Goal: Task Accomplishment & Management: Manage account settings

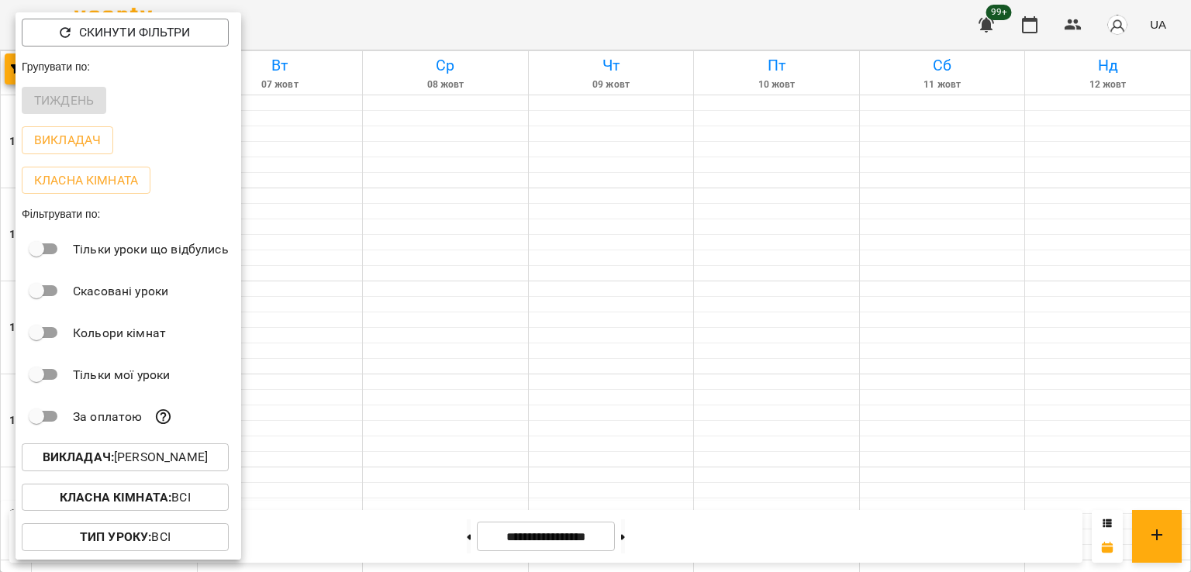
scroll to position [620, 0]
click at [142, 467] on p "Викладач : Ілля Петруша" at bounding box center [125, 457] width 165 height 19
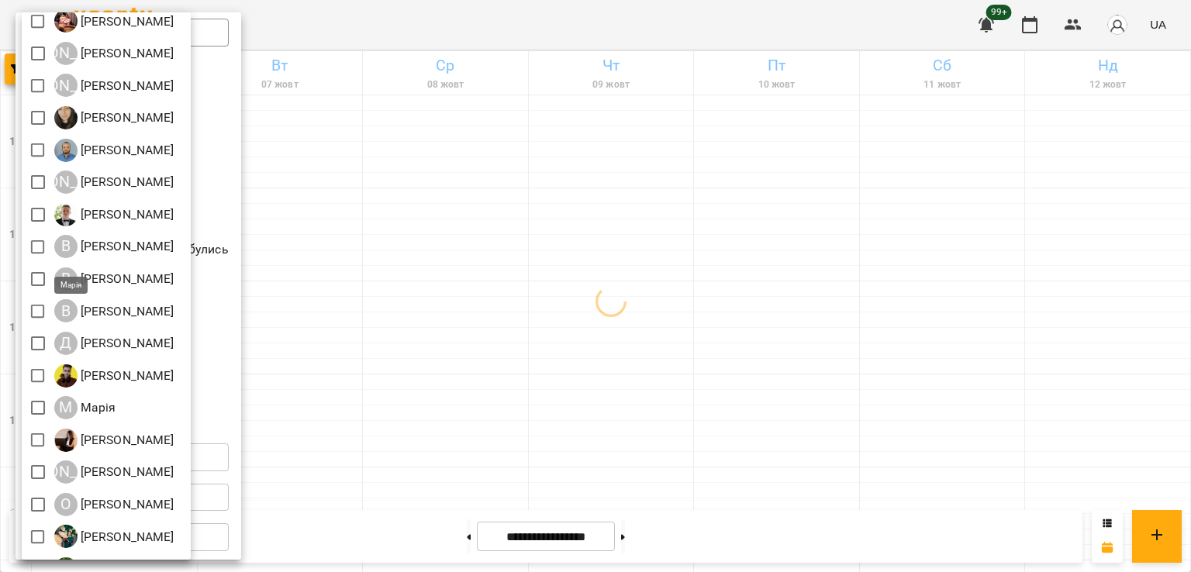
scroll to position [174, 0]
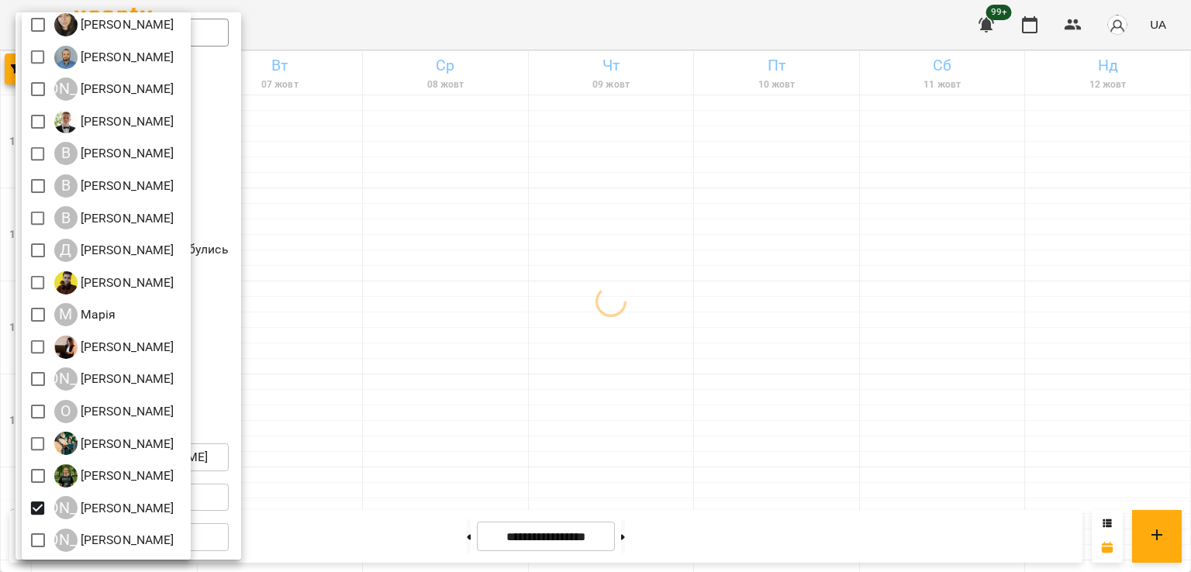
click at [559, 399] on div at bounding box center [595, 286] width 1191 height 572
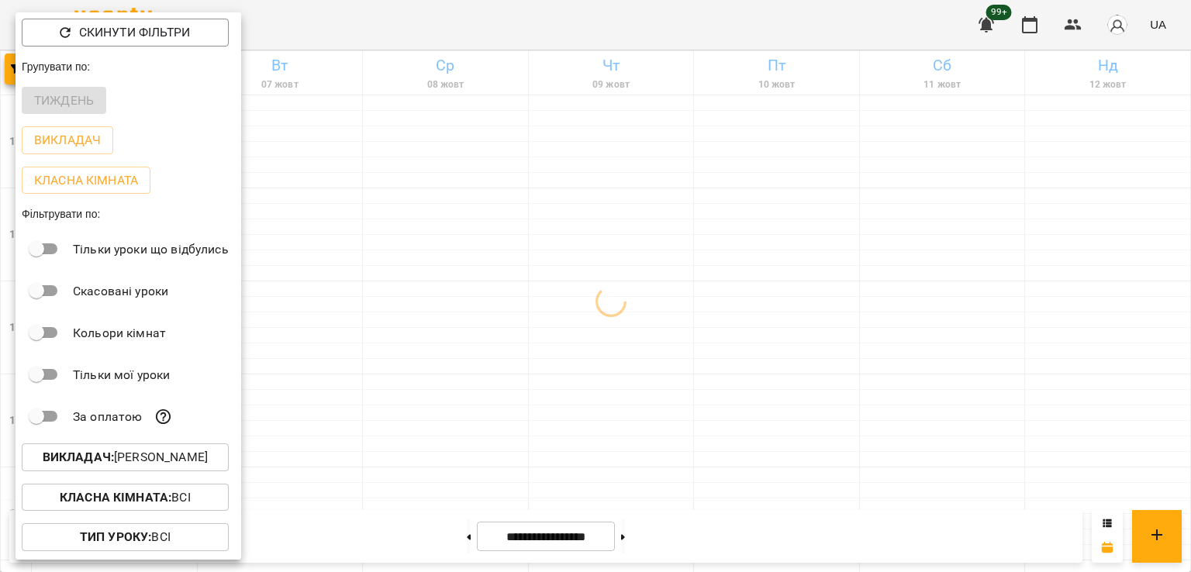
click at [567, 302] on div at bounding box center [595, 286] width 1191 height 572
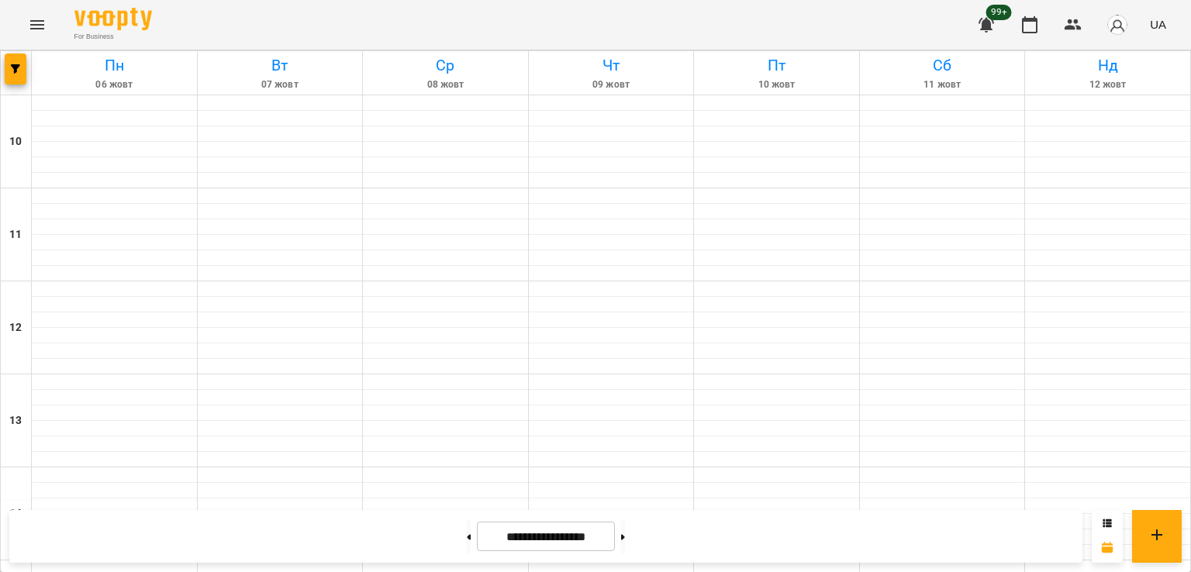
scroll to position [620, 0]
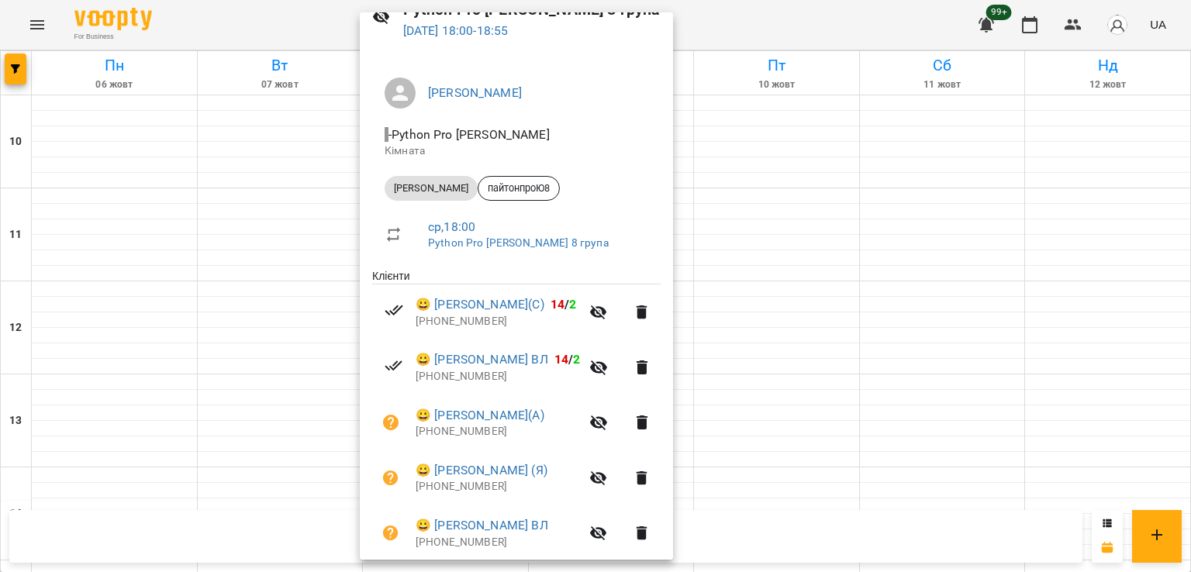
scroll to position [298, 0]
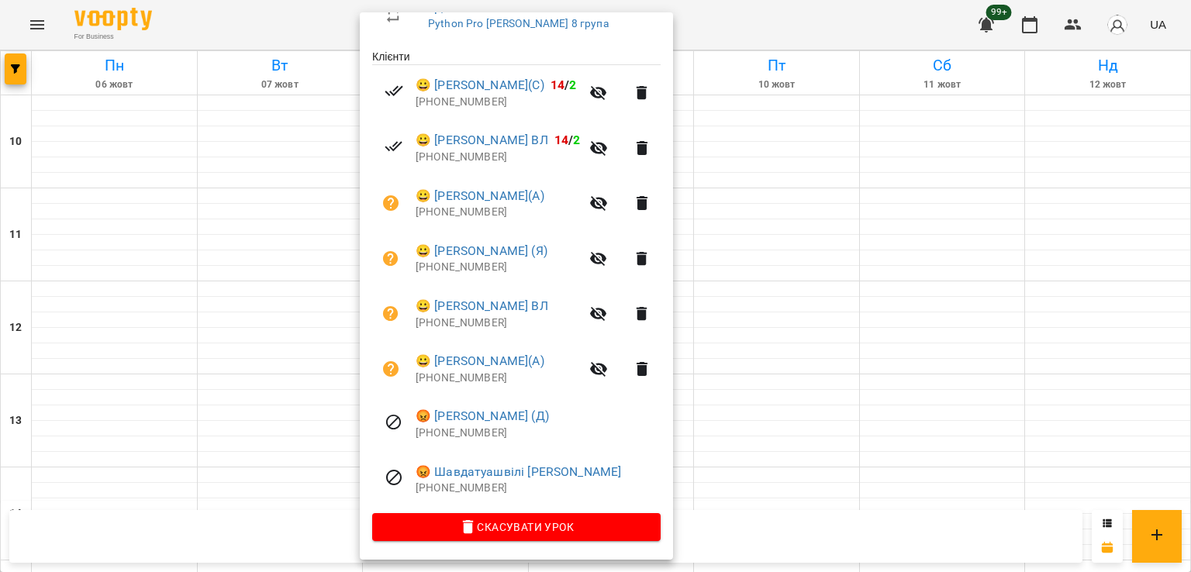
click at [240, 276] on div at bounding box center [595, 286] width 1191 height 572
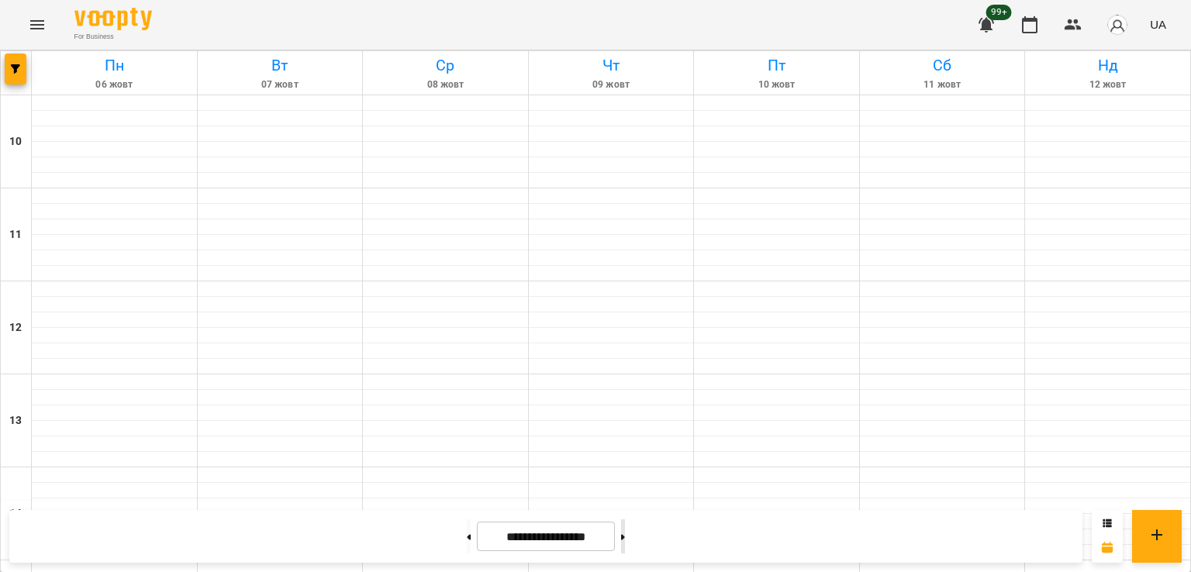
click at [625, 530] on button at bounding box center [623, 536] width 4 height 34
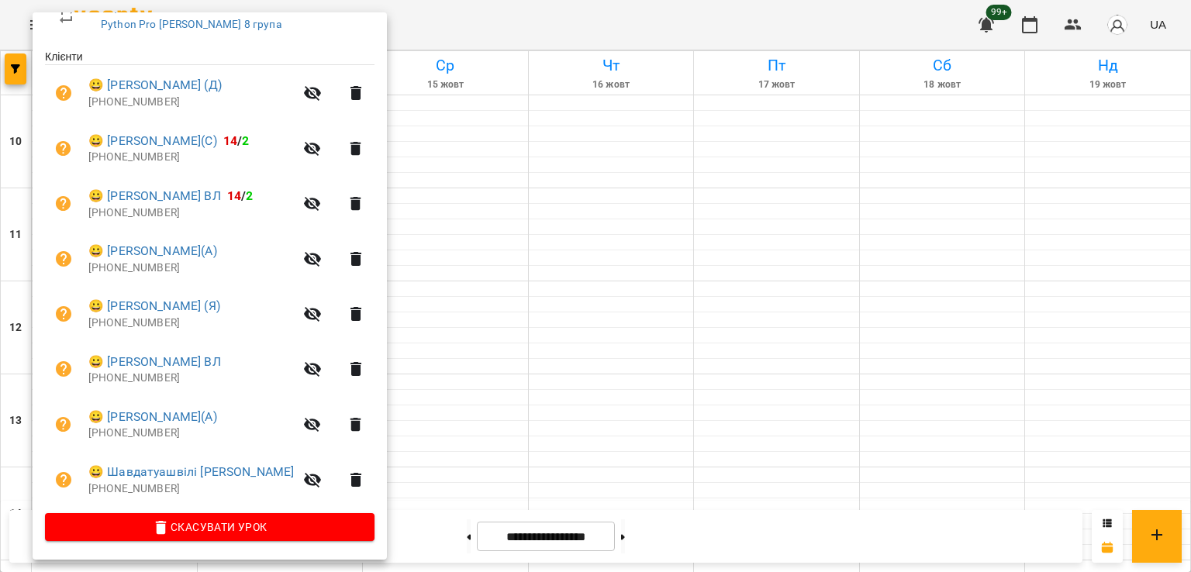
scroll to position [299, 0]
click at [485, 206] on div at bounding box center [595, 286] width 1191 height 572
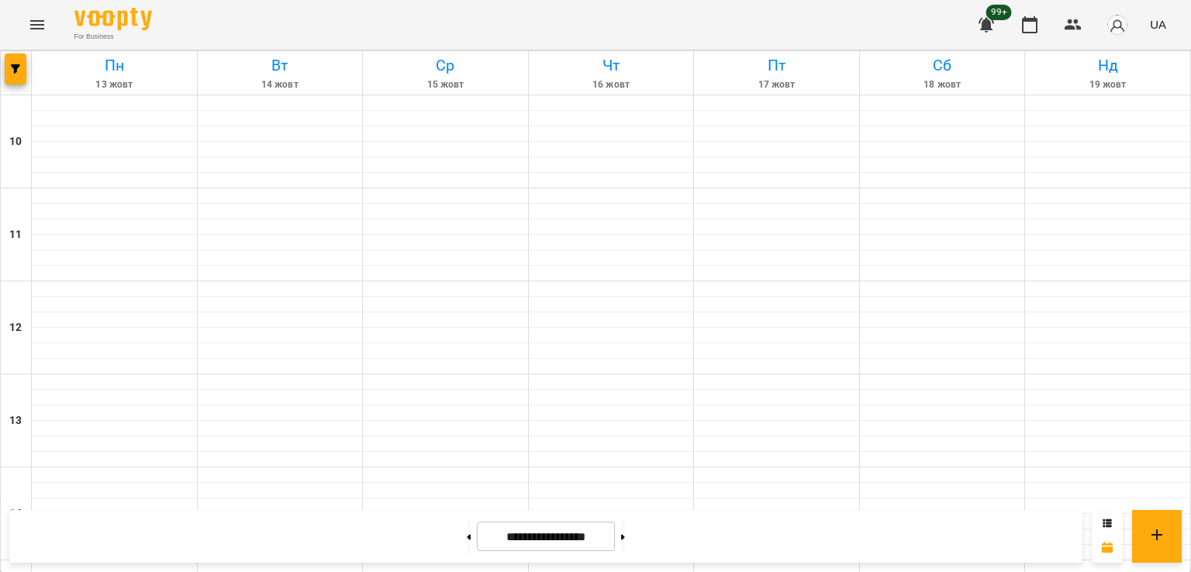
scroll to position [543, 0]
drag, startPoint x: 435, startPoint y: 533, endPoint x: 443, endPoint y: 542, distance: 11.5
click at [467, 534] on button at bounding box center [469, 536] width 4 height 34
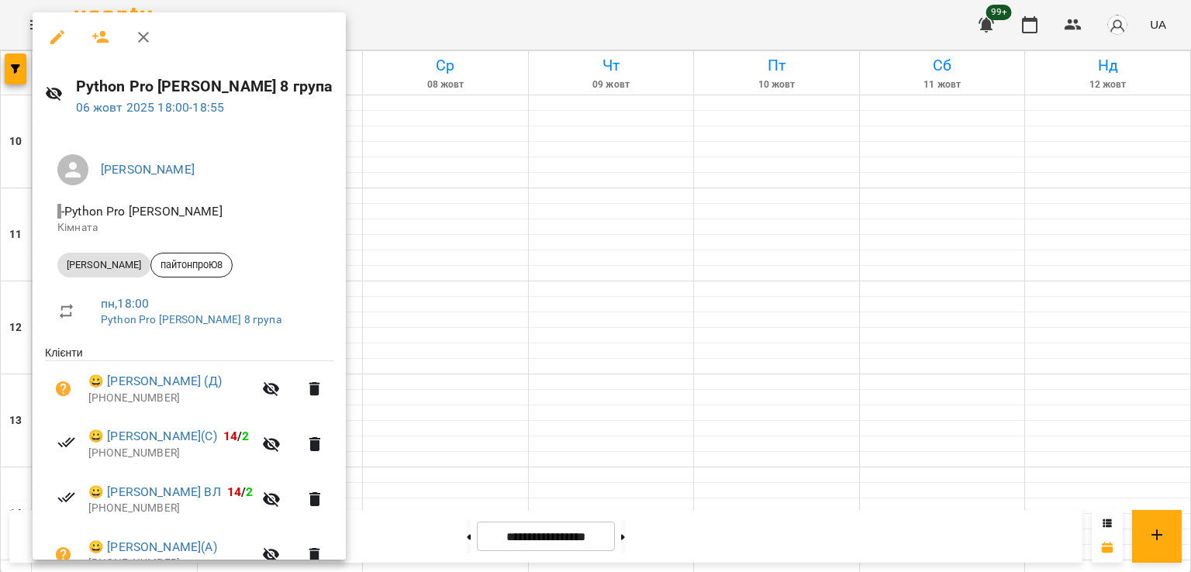
drag, startPoint x: 495, startPoint y: 323, endPoint x: 574, endPoint y: 314, distance: 79.5
click at [499, 323] on div at bounding box center [595, 286] width 1191 height 572
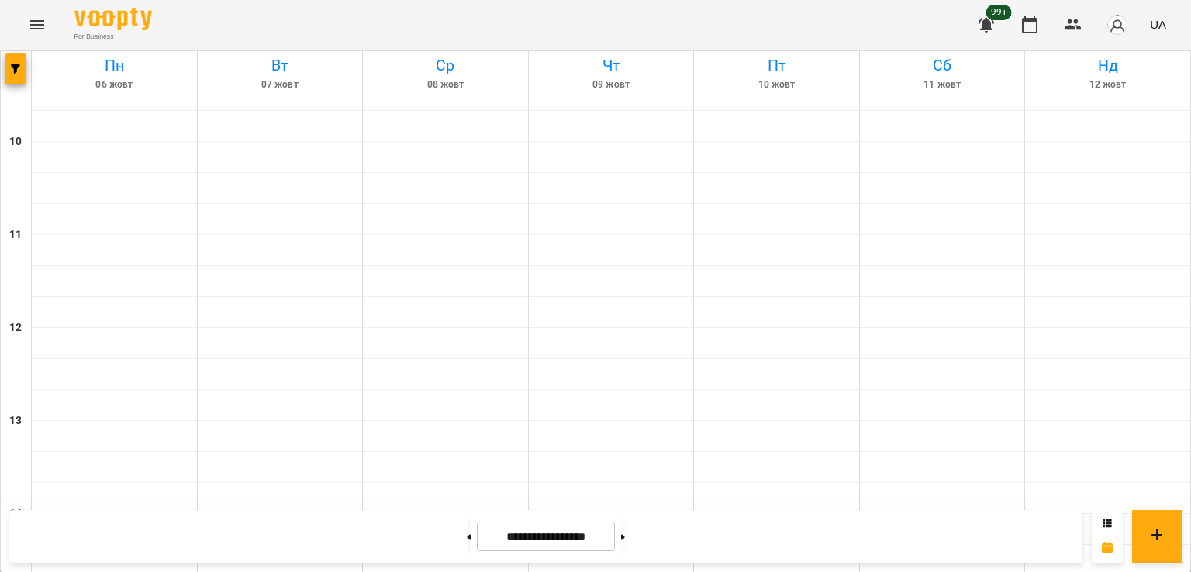
scroll to position [775, 0]
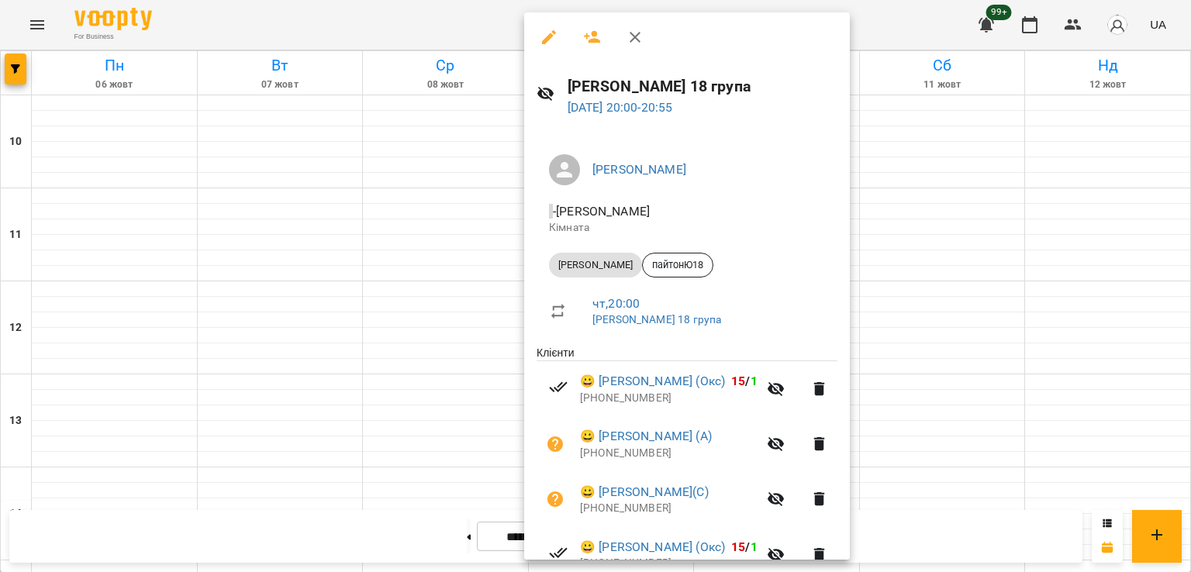
click at [417, 266] on div at bounding box center [595, 286] width 1191 height 572
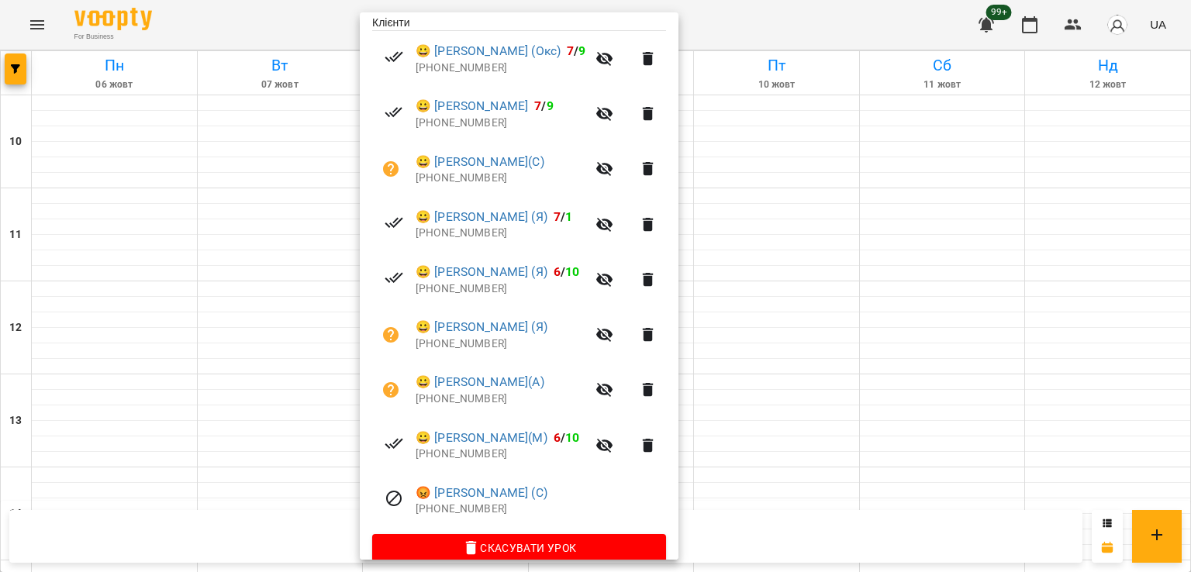
scroll to position [354, 0]
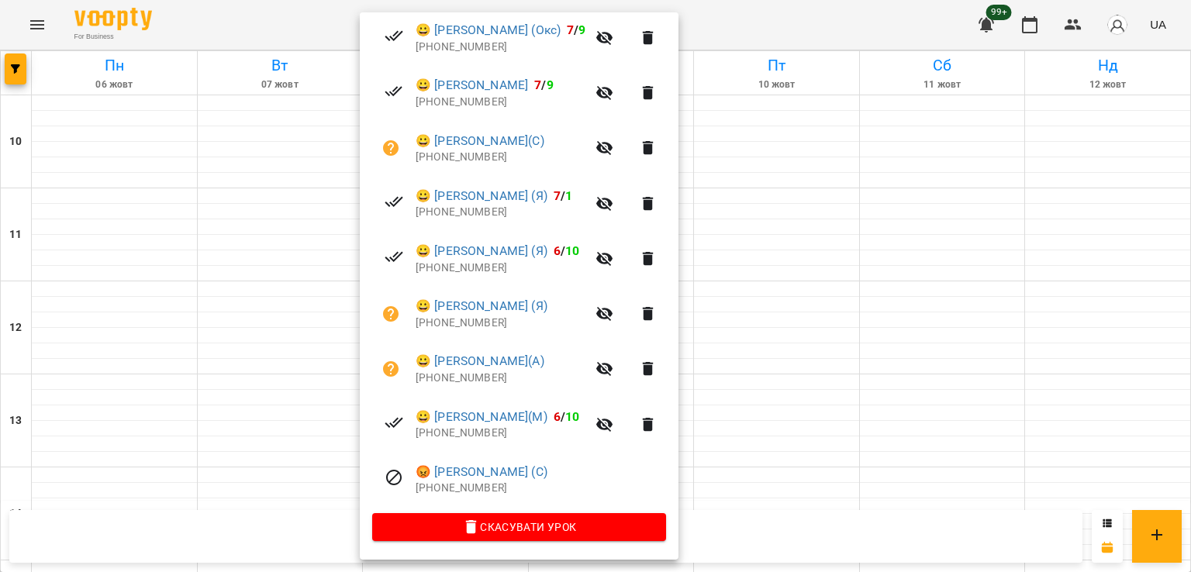
click at [220, 382] on div at bounding box center [595, 286] width 1191 height 572
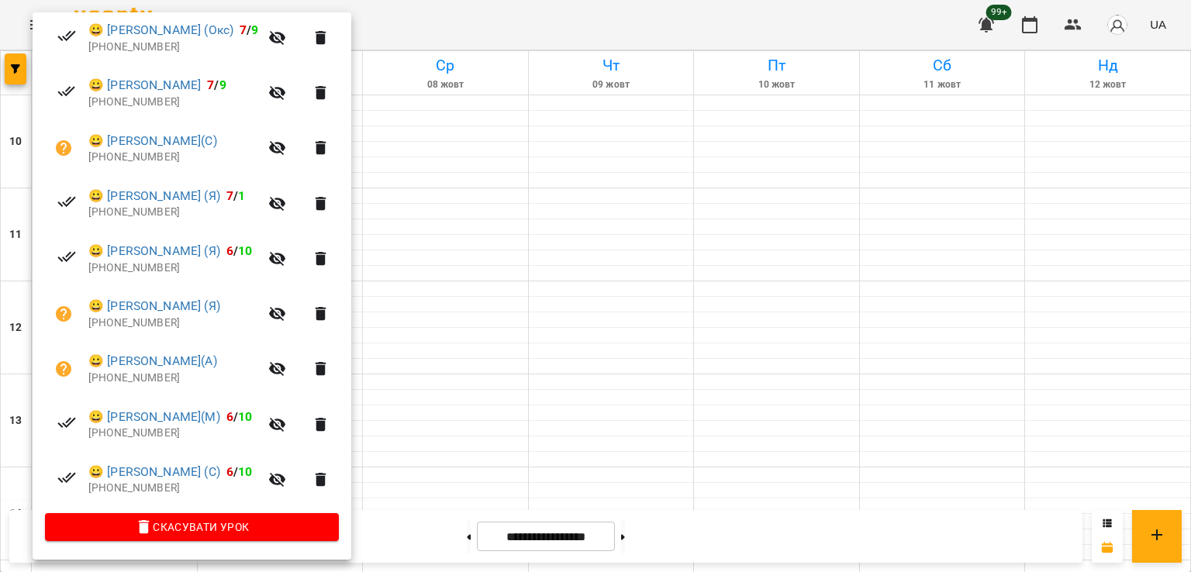
click at [561, 354] on div at bounding box center [595, 286] width 1191 height 572
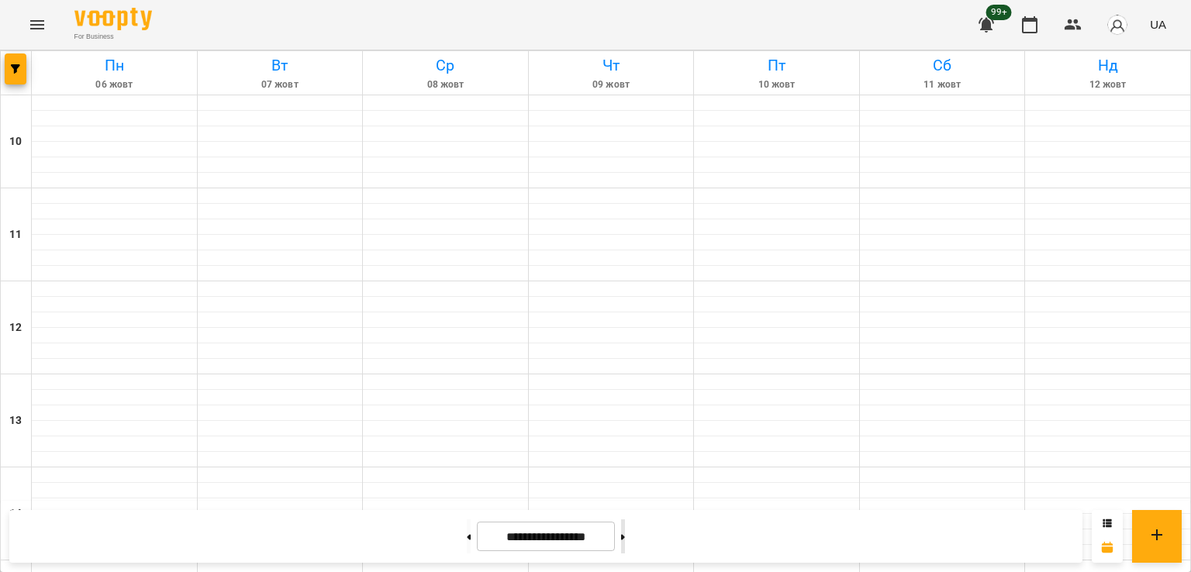
click at [625, 541] on button at bounding box center [623, 536] width 4 height 34
click at [19, 72] on icon "button" at bounding box center [15, 68] width 9 height 9
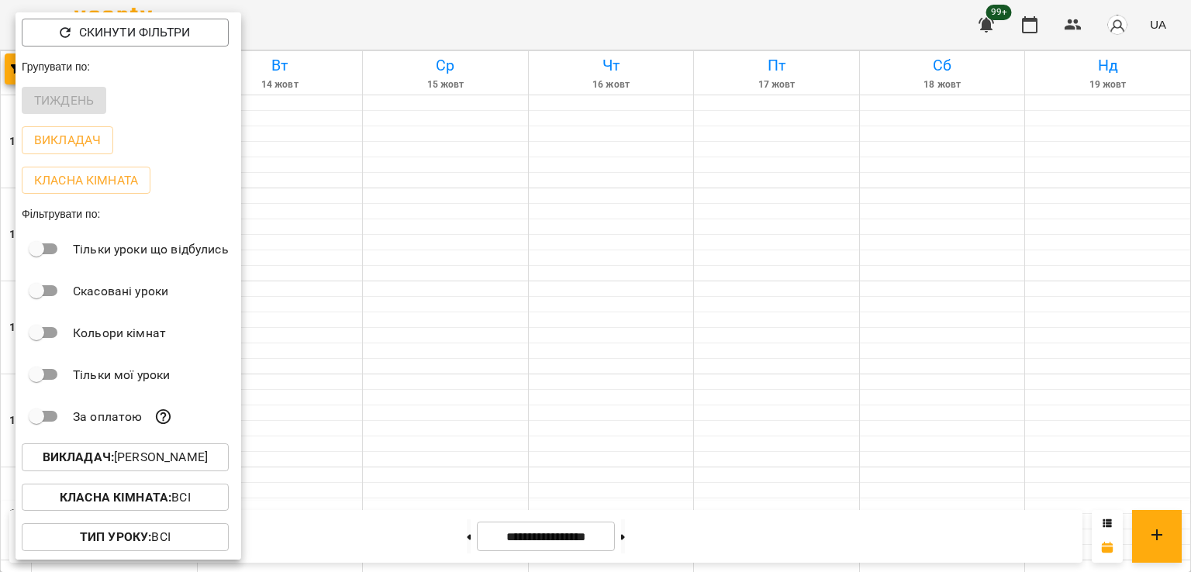
click at [132, 471] on button "Викладач : [PERSON_NAME]" at bounding box center [125, 458] width 207 height 28
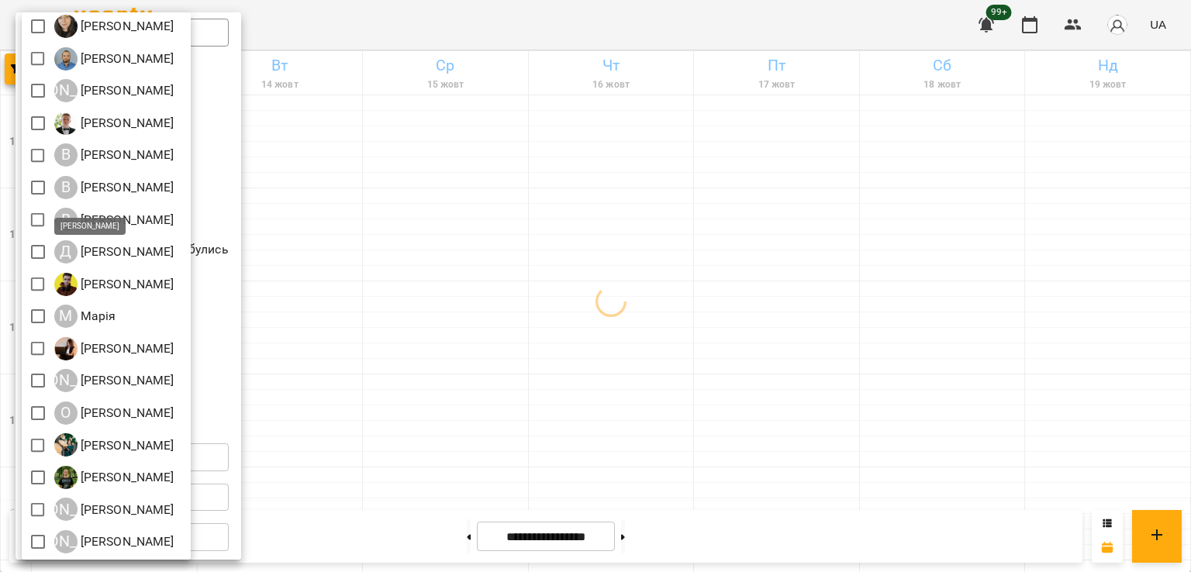
scroll to position [174, 0]
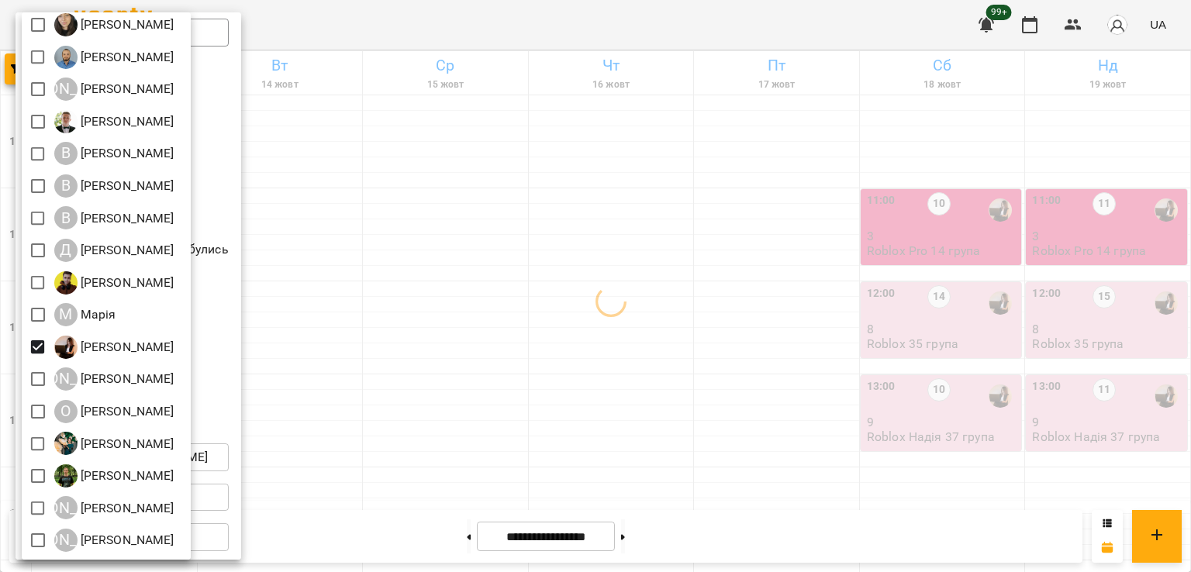
click at [668, 352] on div at bounding box center [595, 286] width 1191 height 572
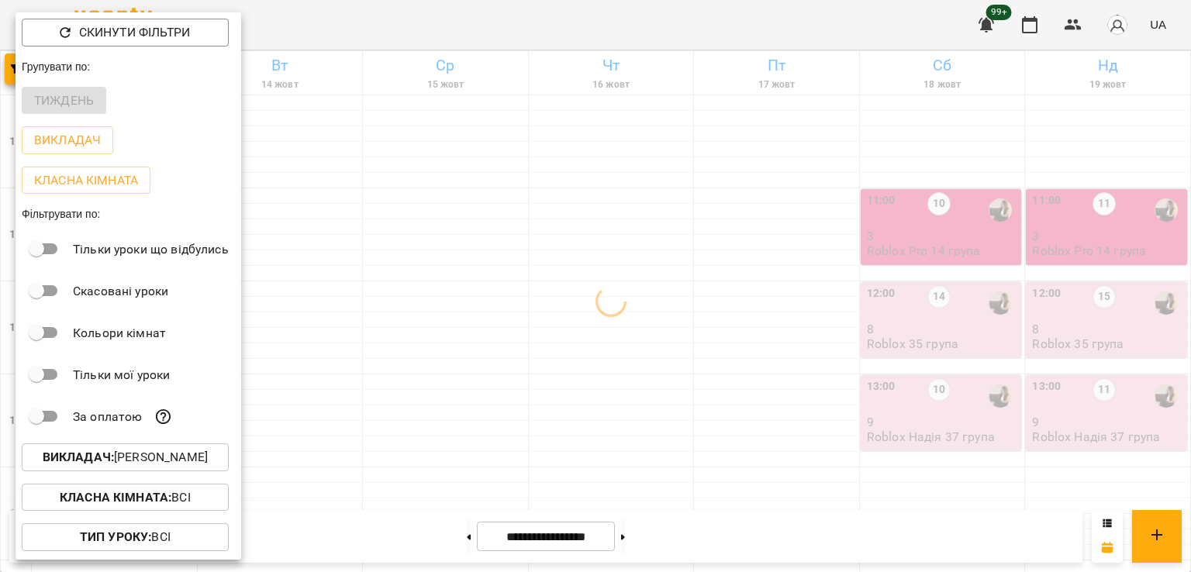
drag, startPoint x: 744, startPoint y: 299, endPoint x: 751, endPoint y: 271, distance: 28.0
click at [744, 295] on div at bounding box center [595, 286] width 1191 height 572
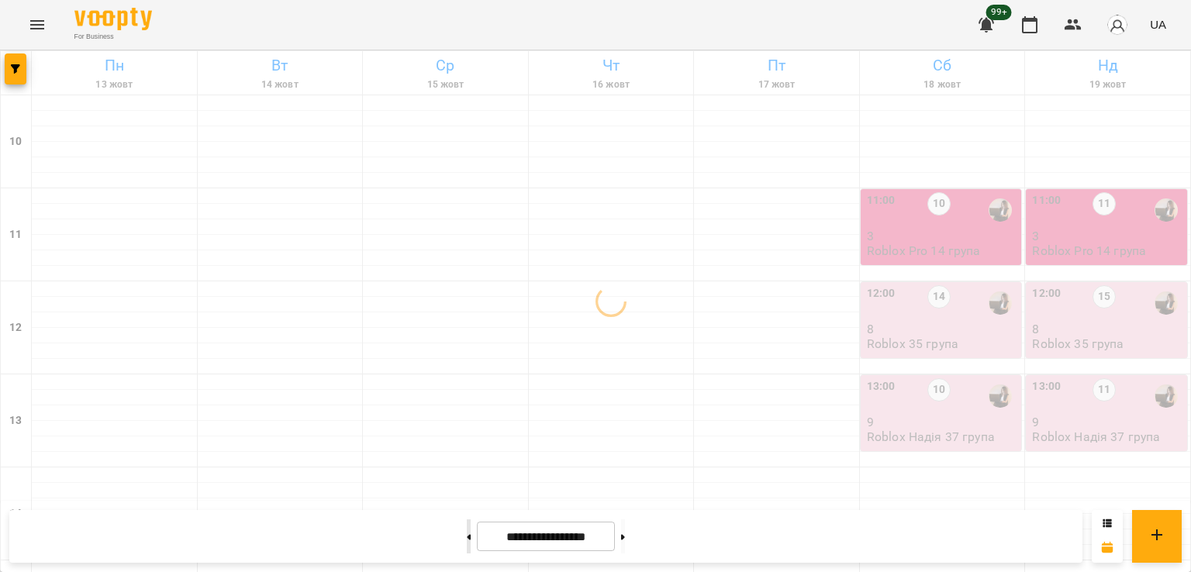
scroll to position [543, 0]
click at [467, 544] on button at bounding box center [469, 536] width 4 height 34
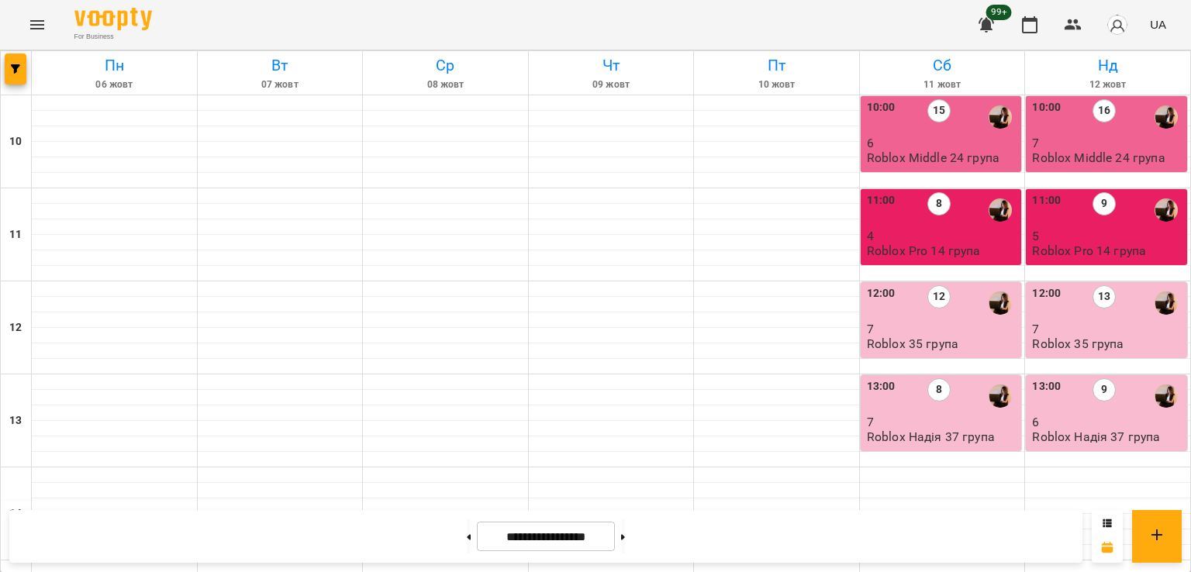
scroll to position [775, 0]
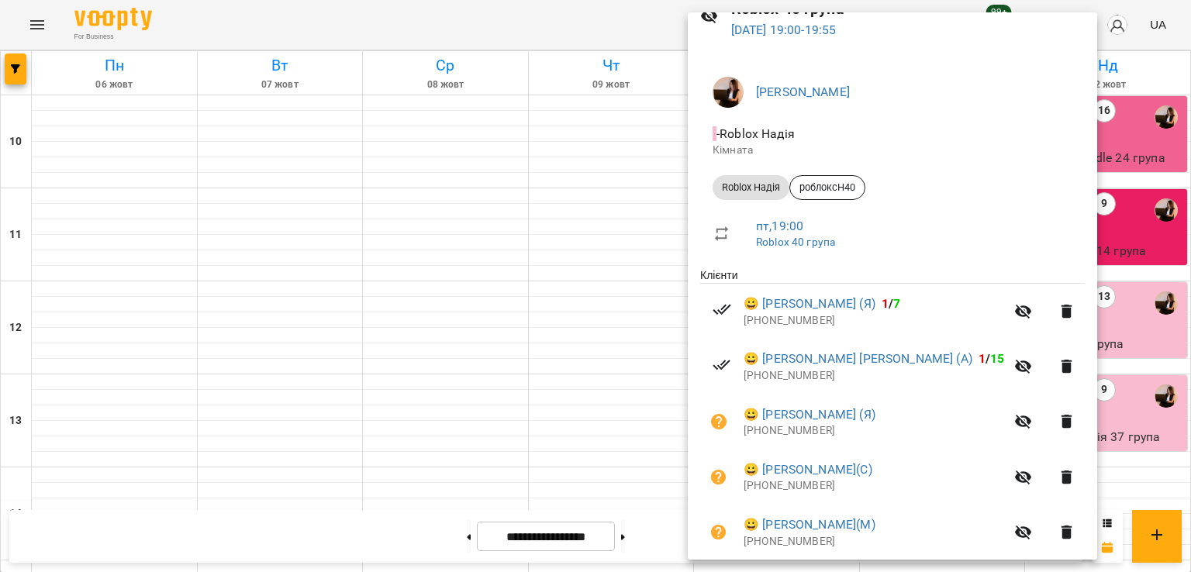
scroll to position [233, 0]
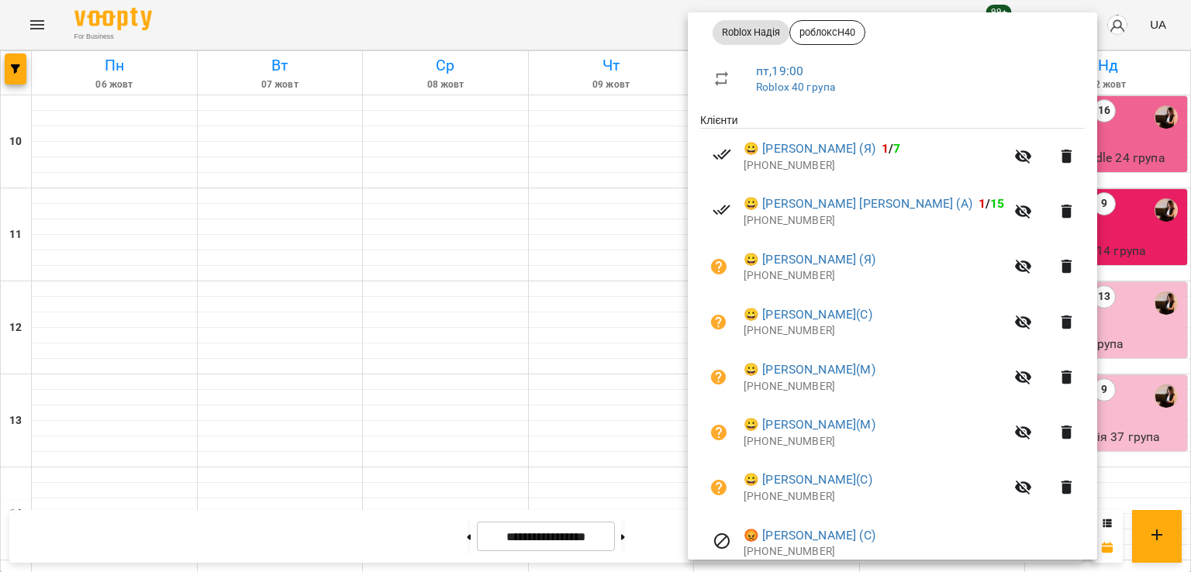
click at [552, 283] on div at bounding box center [595, 286] width 1191 height 572
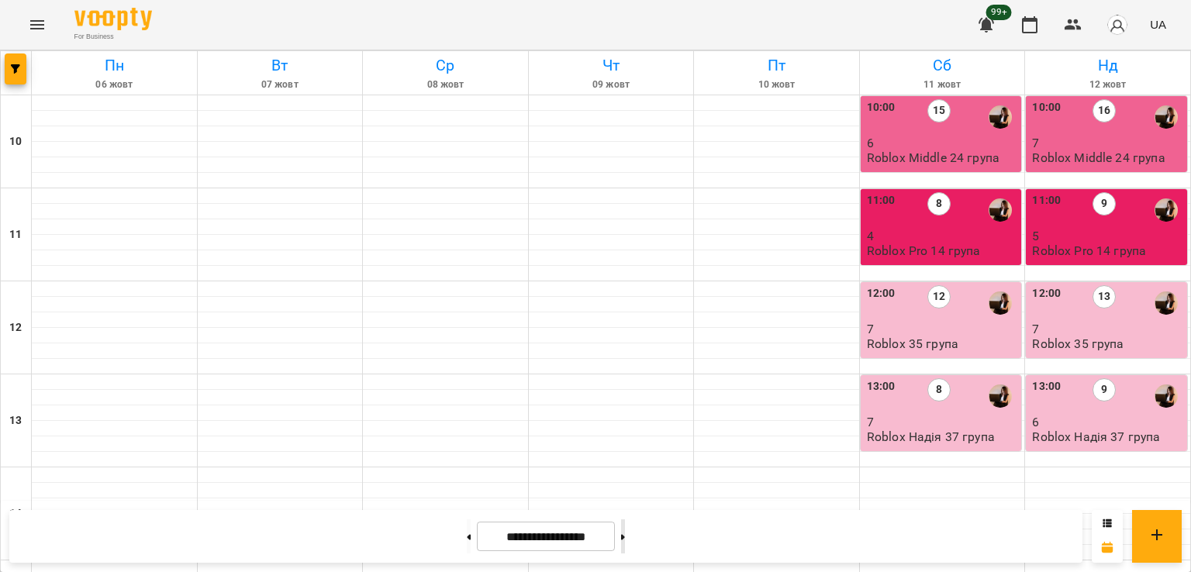
click at [625, 551] on button at bounding box center [623, 536] width 4 height 34
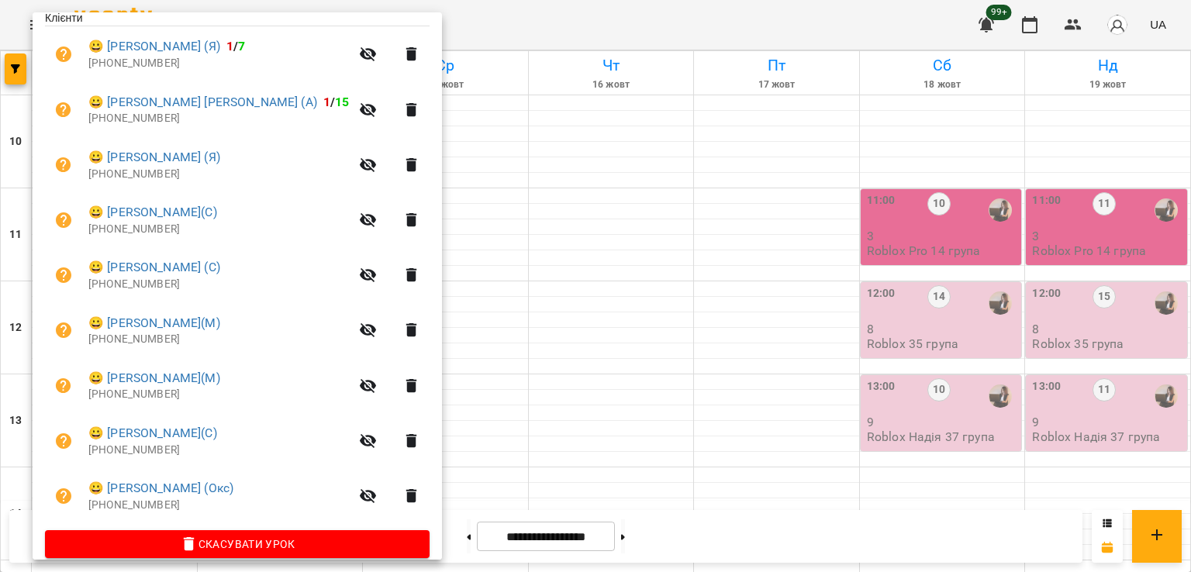
scroll to position [354, 0]
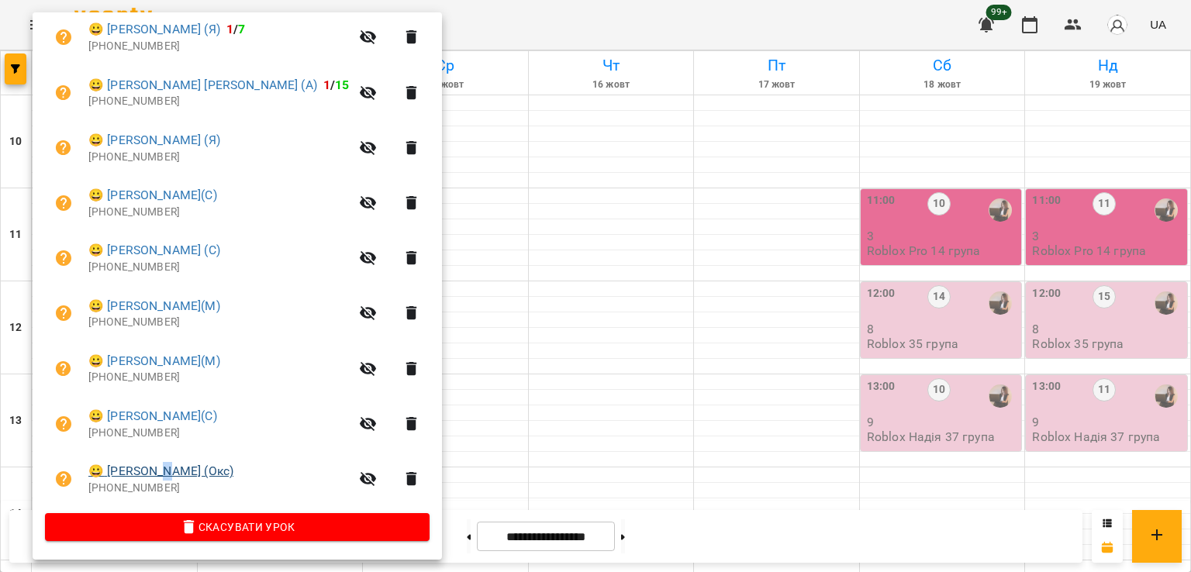
click at [167, 460] on li "😀 Марк Єланчик (Окс) +380502087956" at bounding box center [237, 478] width 385 height 55
click at [171, 466] on link "😀 Марк Єланчик (Окс)" at bounding box center [160, 471] width 145 height 19
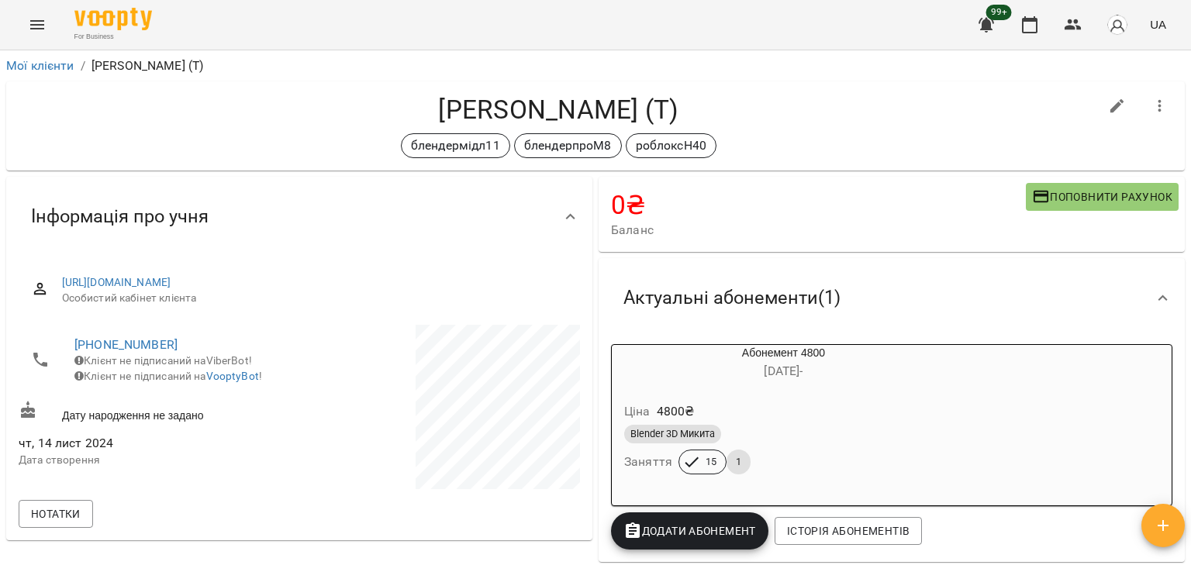
click at [1108, 99] on icon "button" at bounding box center [1117, 106] width 19 height 19
select select "**"
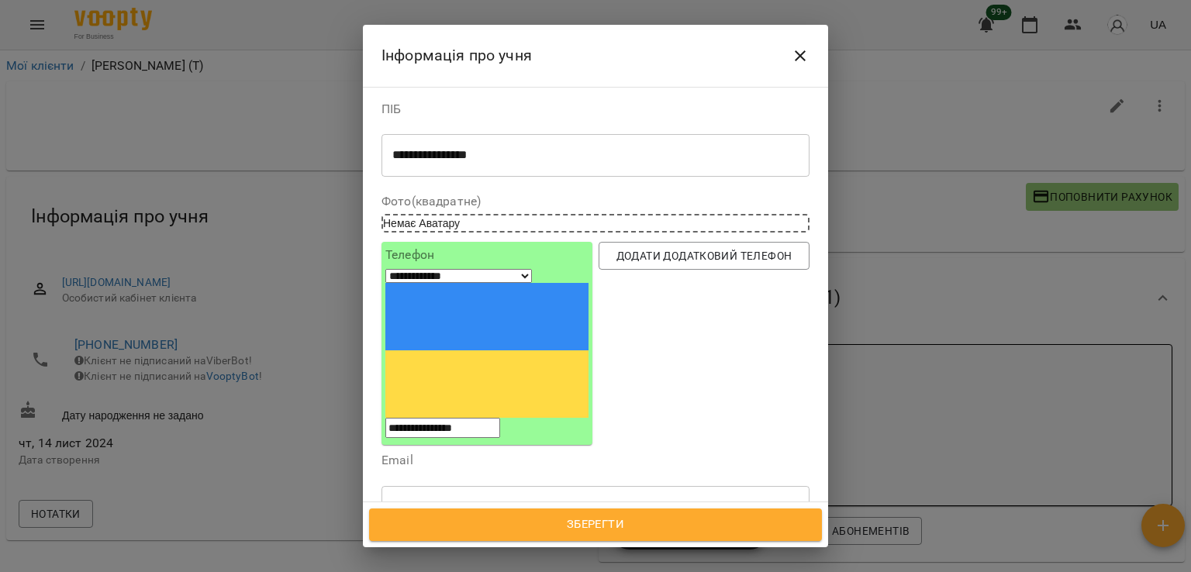
click at [798, 57] on icon "Close" at bounding box center [800, 55] width 11 height 11
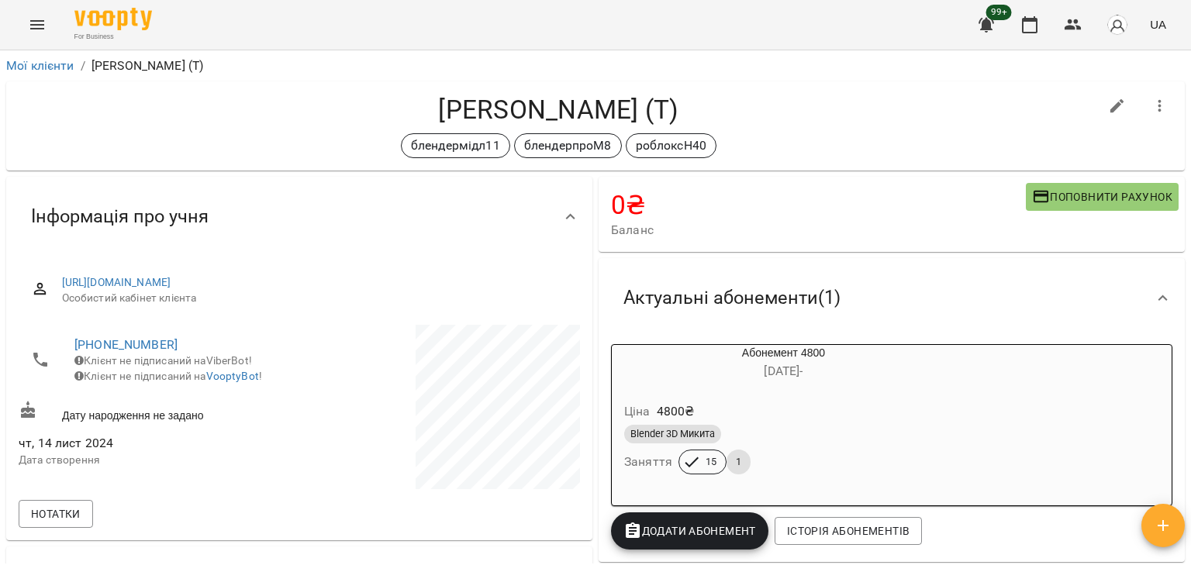
click at [35, 19] on icon "Menu" at bounding box center [37, 25] width 19 height 19
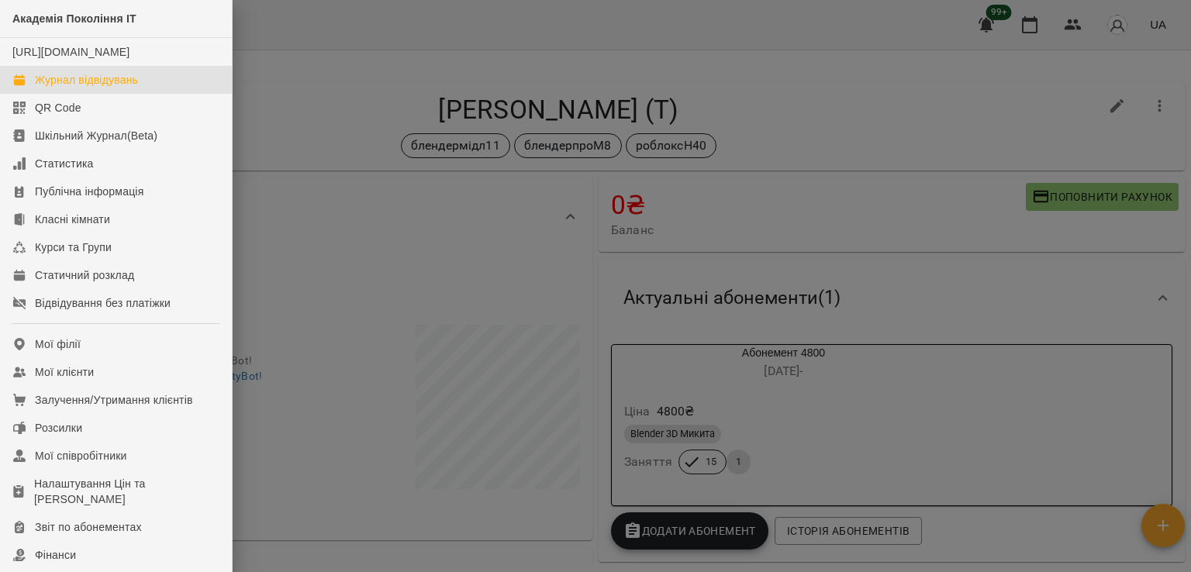
click at [111, 88] on div "Журнал відвідувань" at bounding box center [86, 80] width 103 height 16
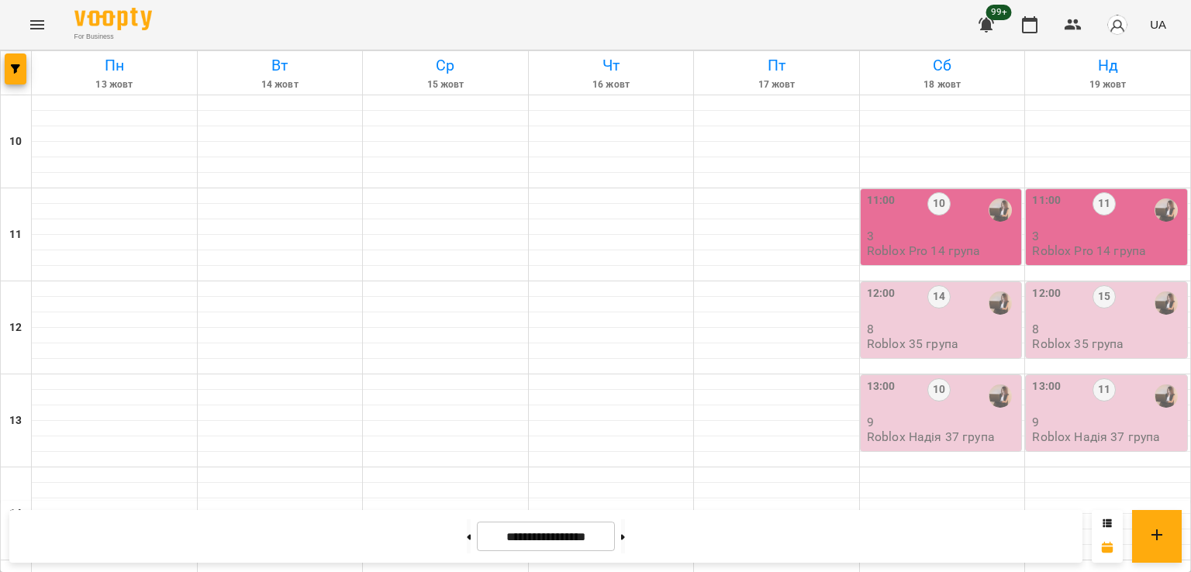
scroll to position [775, 0]
click at [12, 57] on button "button" at bounding box center [16, 68] width 22 height 31
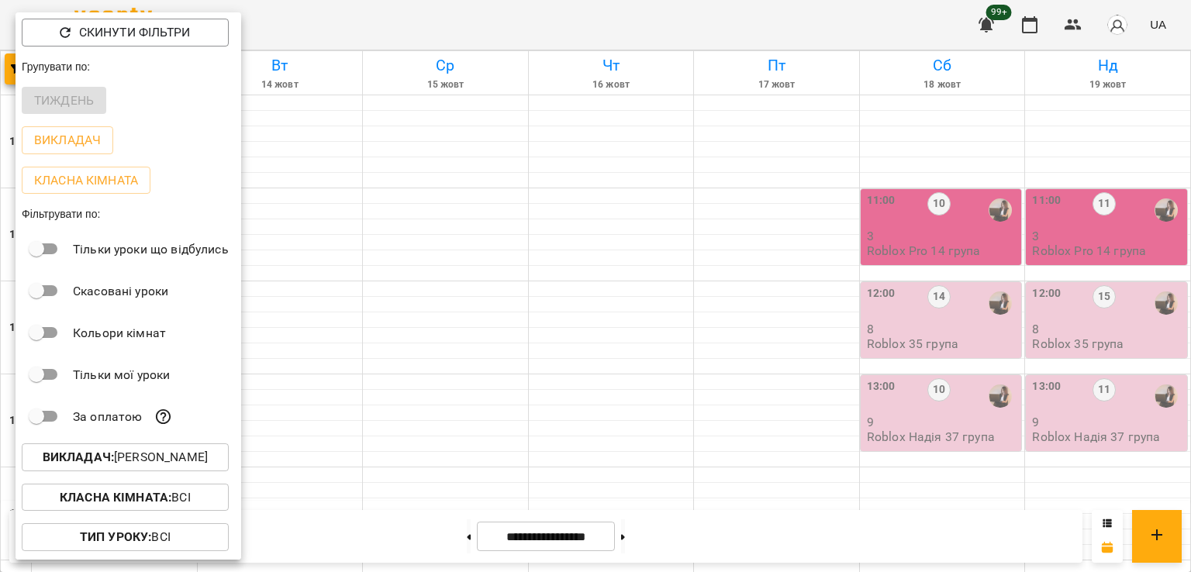
click at [202, 470] on button "Викладач : [PERSON_NAME]" at bounding box center [125, 458] width 207 height 28
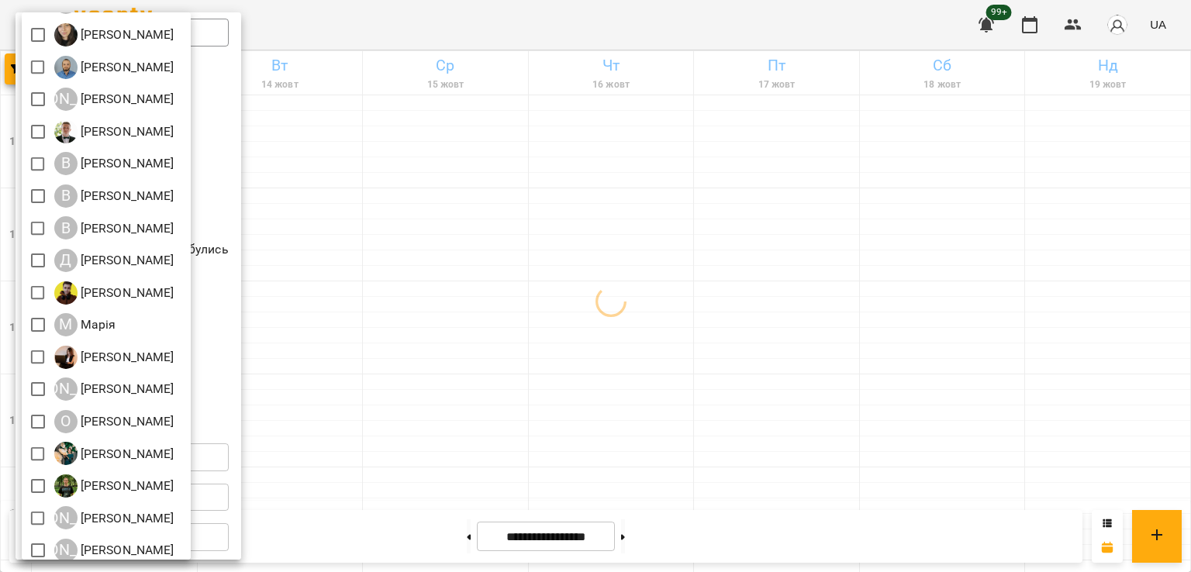
scroll to position [174, 0]
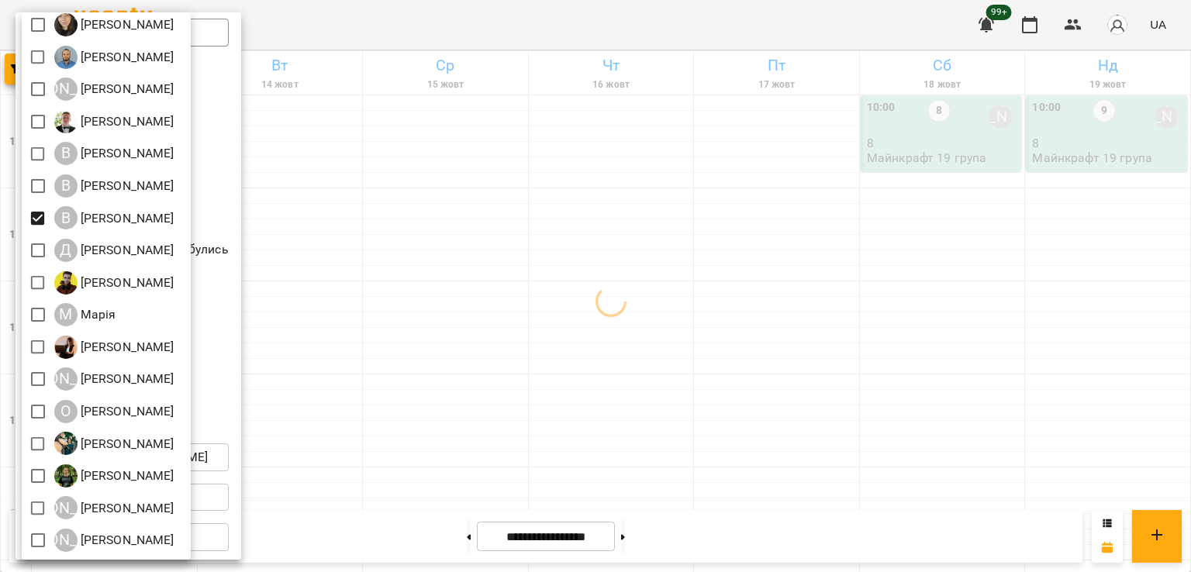
drag, startPoint x: 568, startPoint y: 319, endPoint x: 652, endPoint y: 338, distance: 85.8
click at [571, 320] on div at bounding box center [595, 286] width 1191 height 572
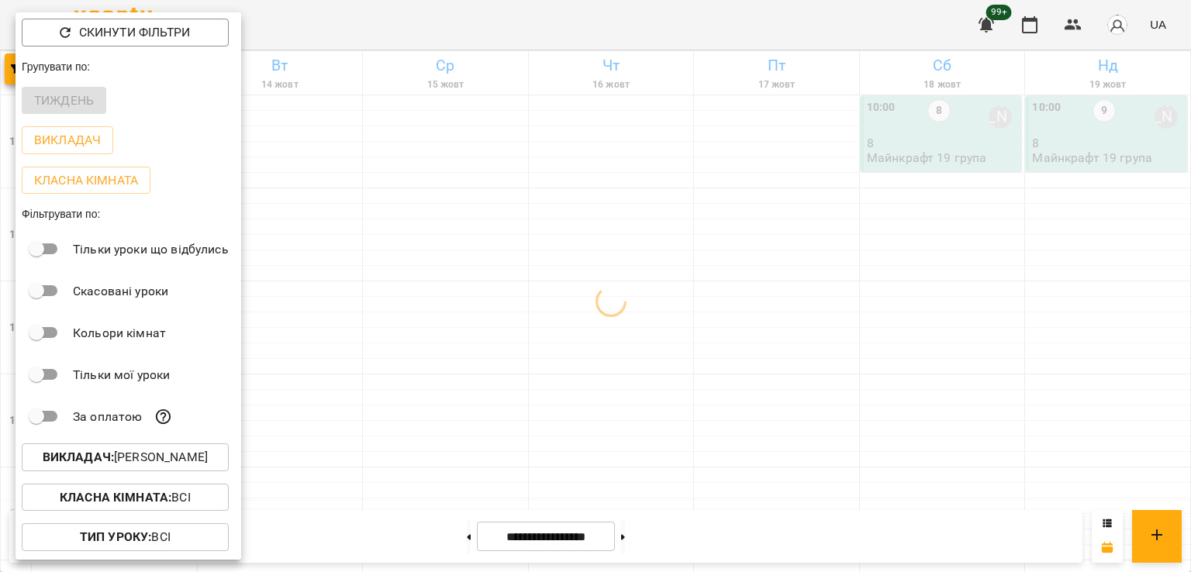
click at [716, 377] on div at bounding box center [595, 286] width 1191 height 572
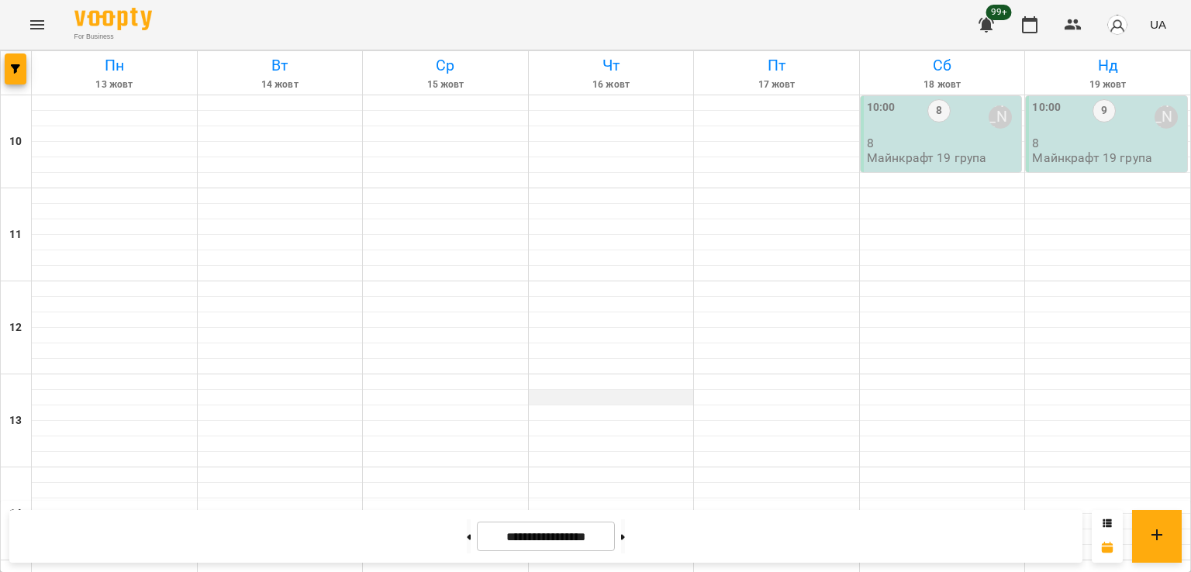
scroll to position [0, 0]
click at [10, 57] on button "button" at bounding box center [16, 68] width 22 height 31
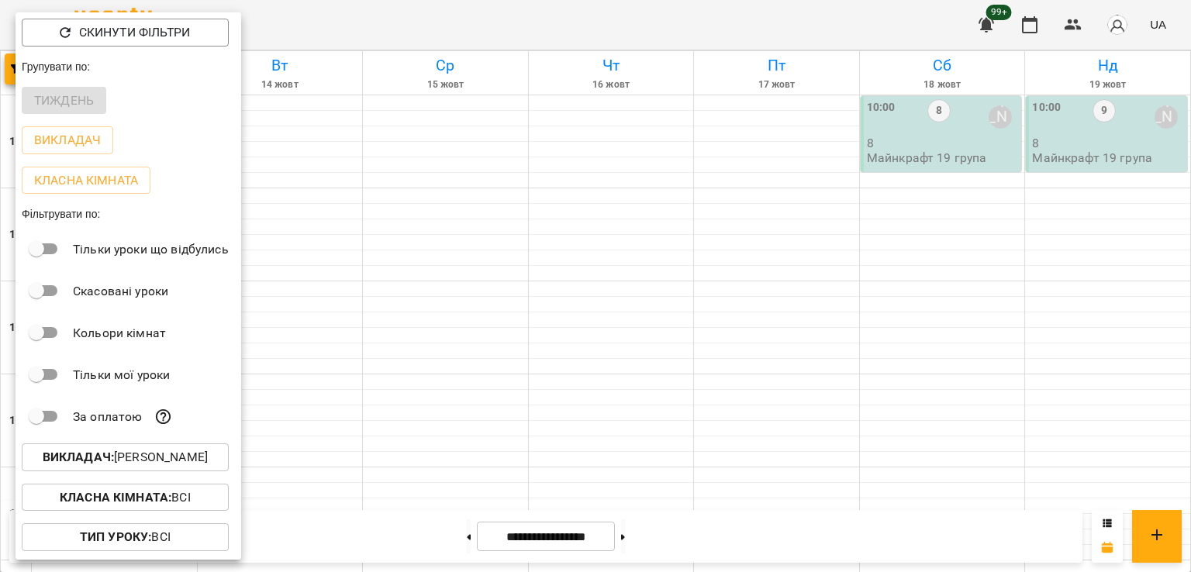
click at [167, 480] on div "Класна кімната : Всі" at bounding box center [129, 498] width 226 height 40
click at [168, 466] on p "Викладач : Віталій Кадуха" at bounding box center [125, 457] width 165 height 19
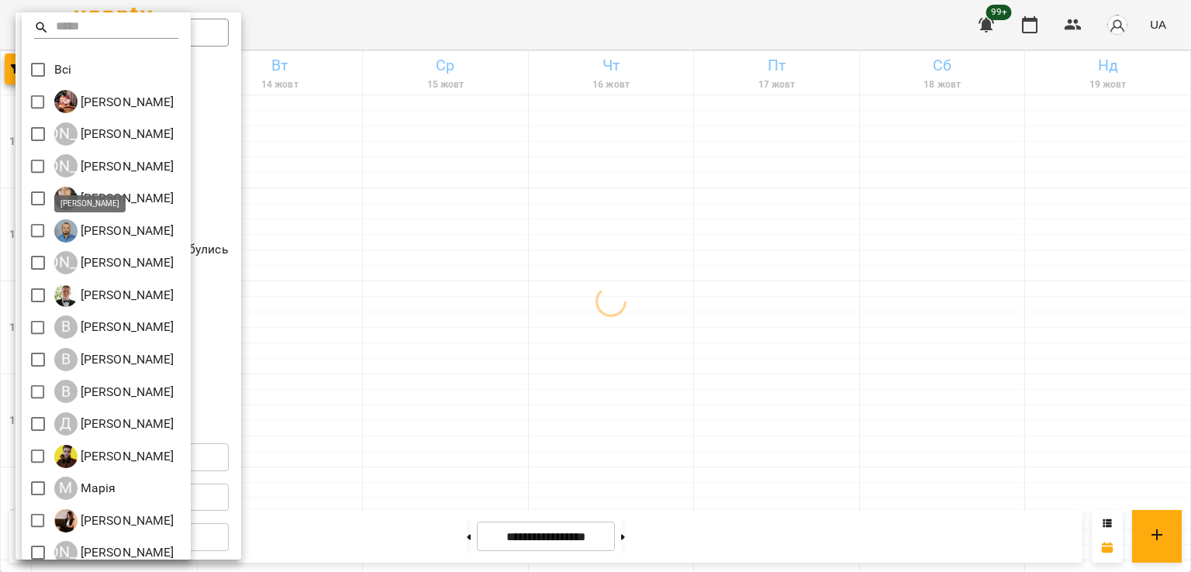
scroll to position [174, 0]
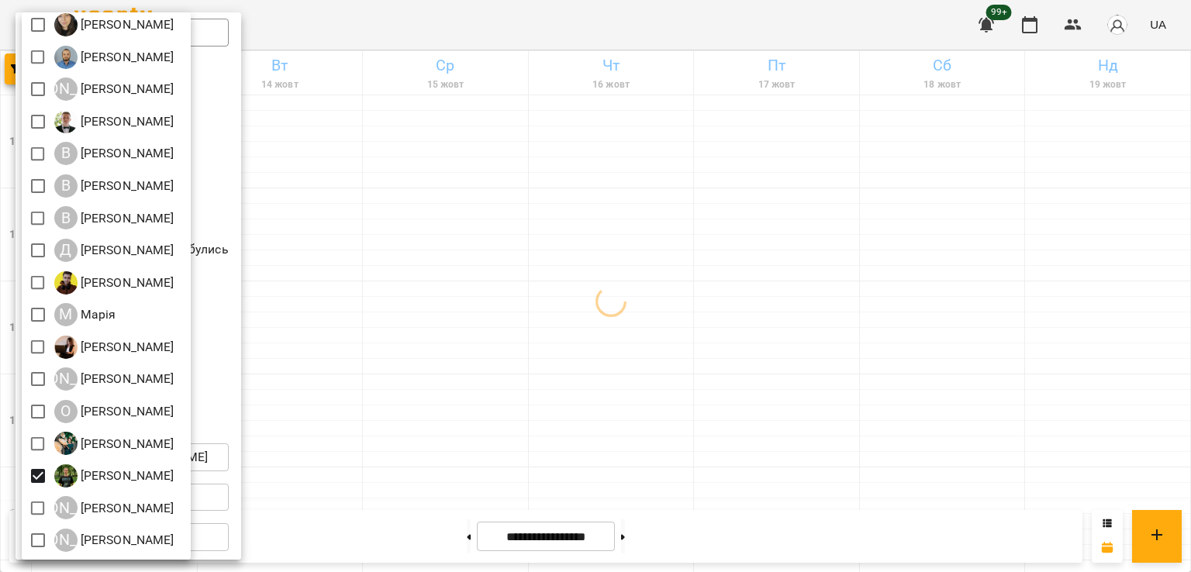
click at [593, 344] on div at bounding box center [595, 286] width 1191 height 572
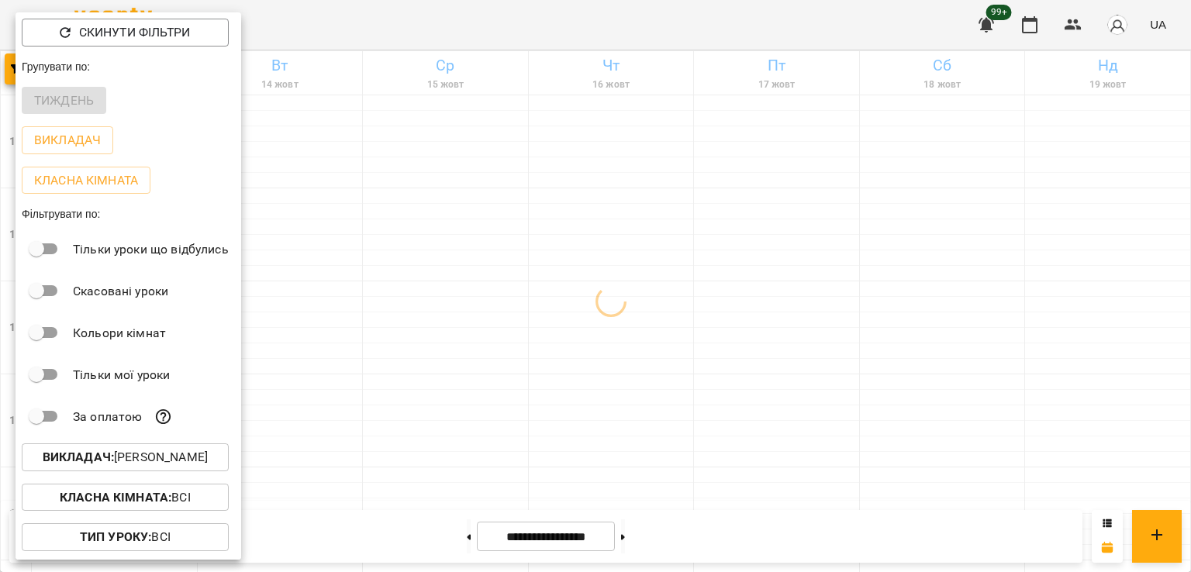
click at [585, 330] on div at bounding box center [595, 286] width 1191 height 572
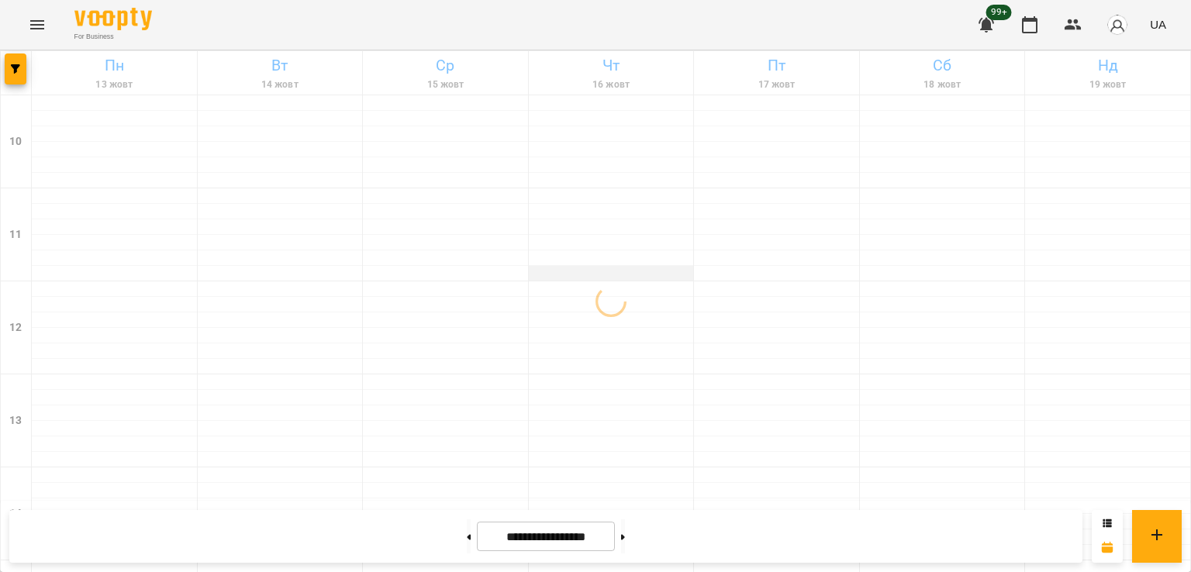
scroll to position [620, 0]
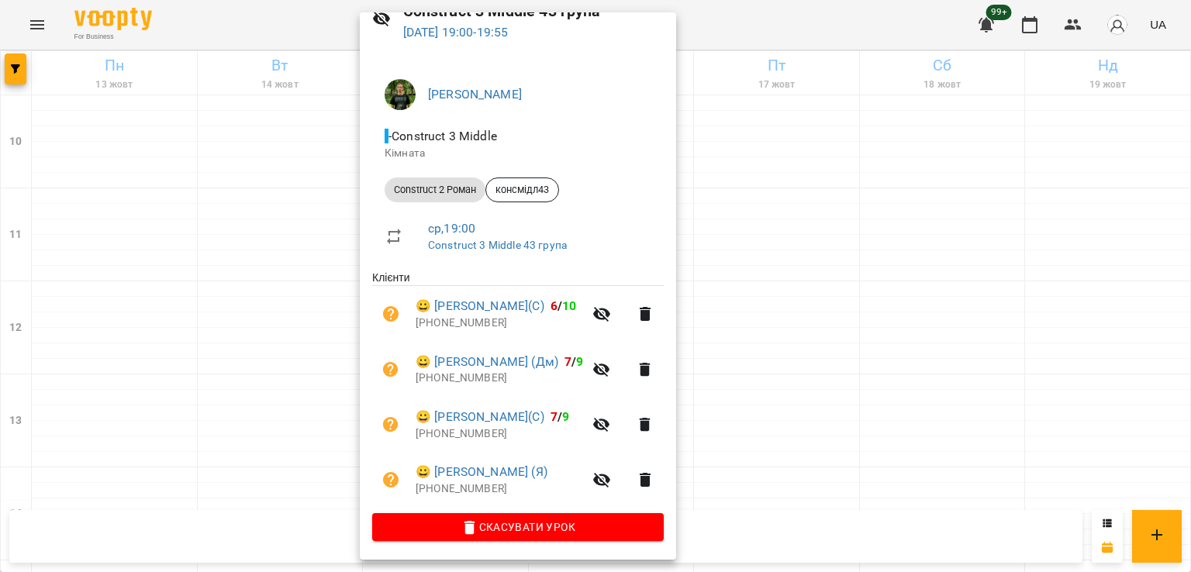
scroll to position [78, 0]
click at [298, 350] on div at bounding box center [595, 286] width 1191 height 572
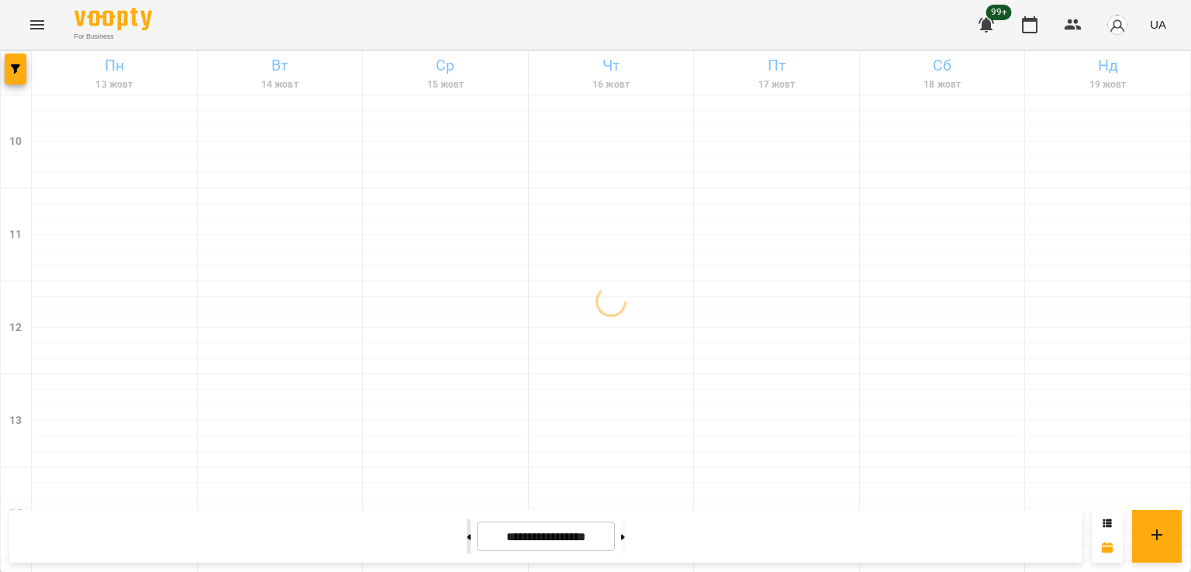
click at [468, 537] on icon at bounding box center [470, 536] width 4 height 5
type input "**********"
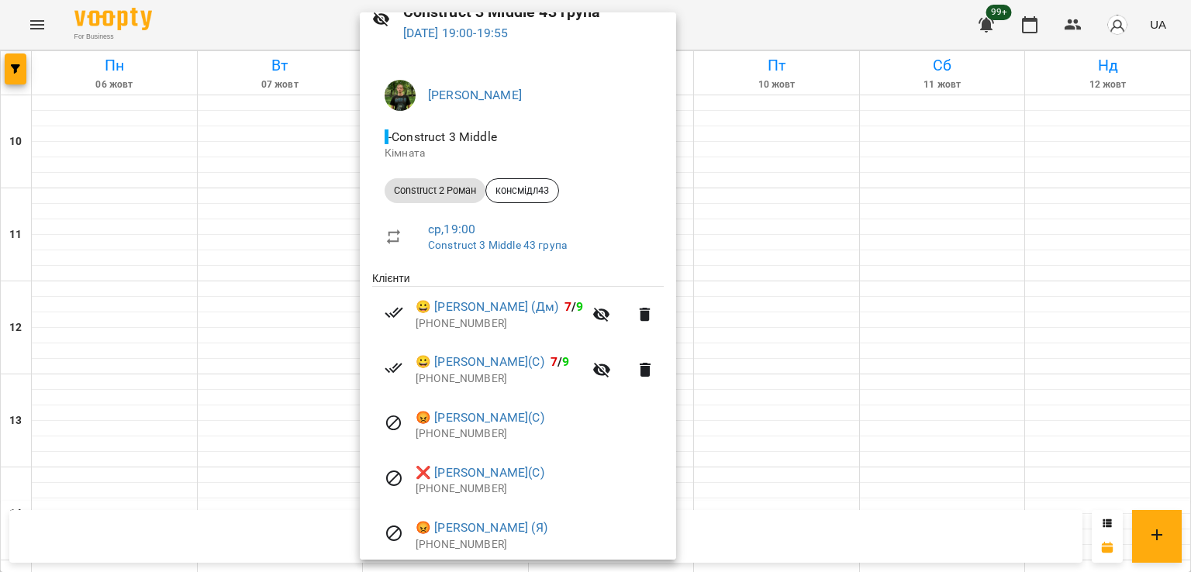
scroll to position [133, 0]
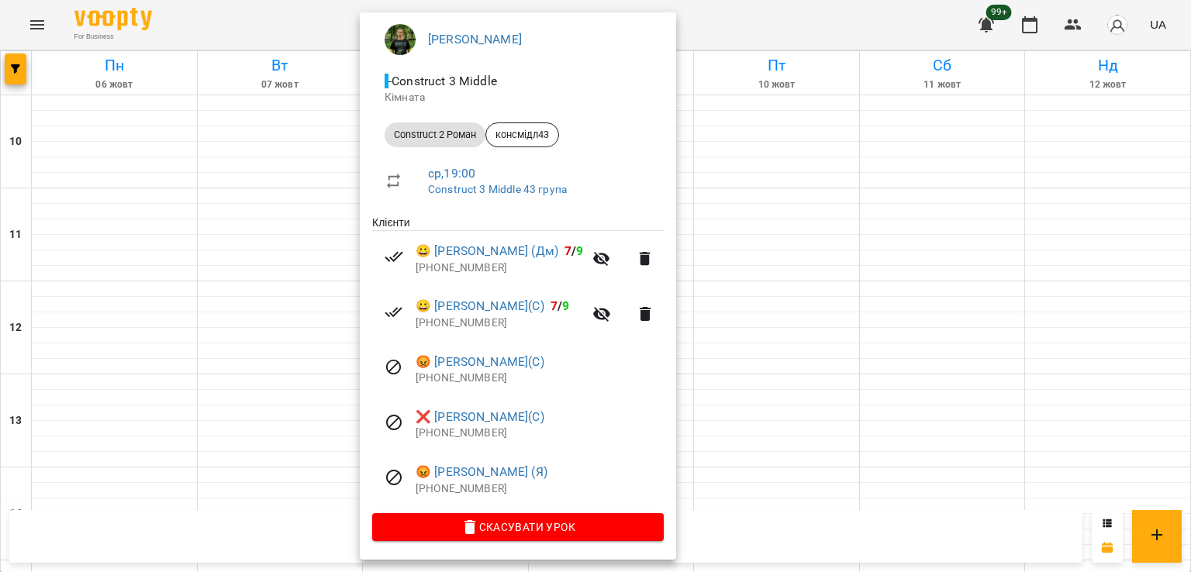
click at [279, 354] on div at bounding box center [595, 286] width 1191 height 572
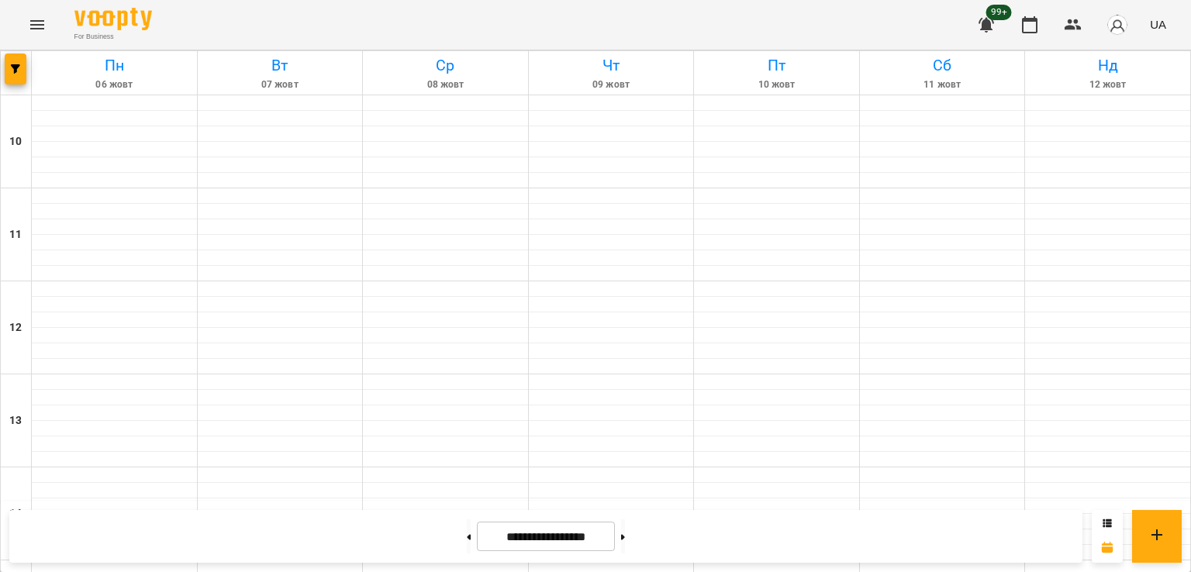
click at [35, 27] on icon "Menu" at bounding box center [37, 25] width 19 height 19
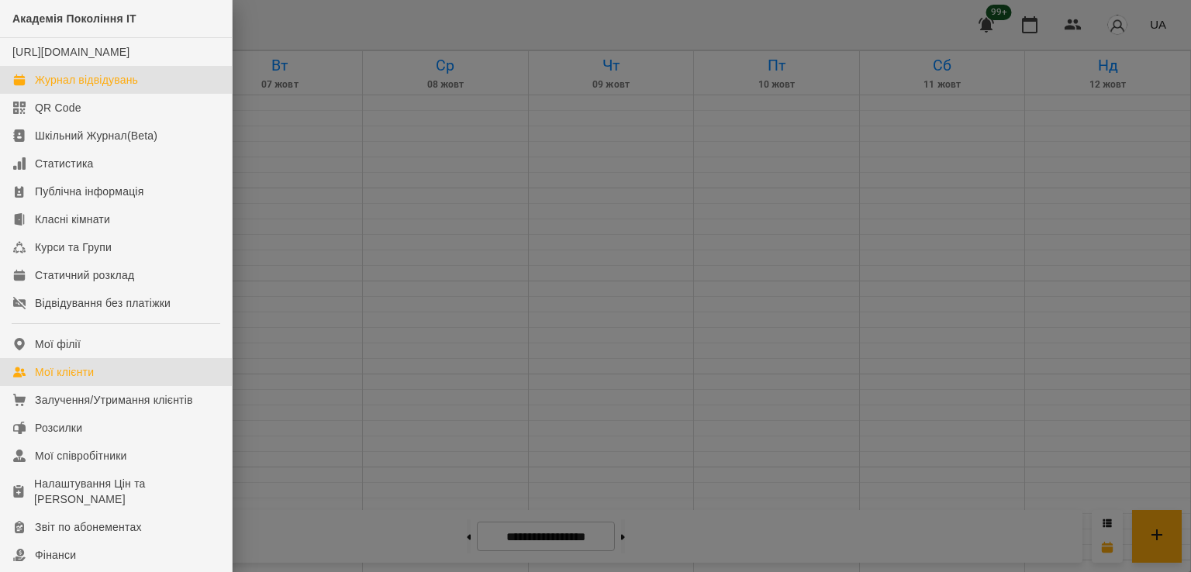
click at [123, 386] on link "Мої клієнти" at bounding box center [116, 372] width 232 height 28
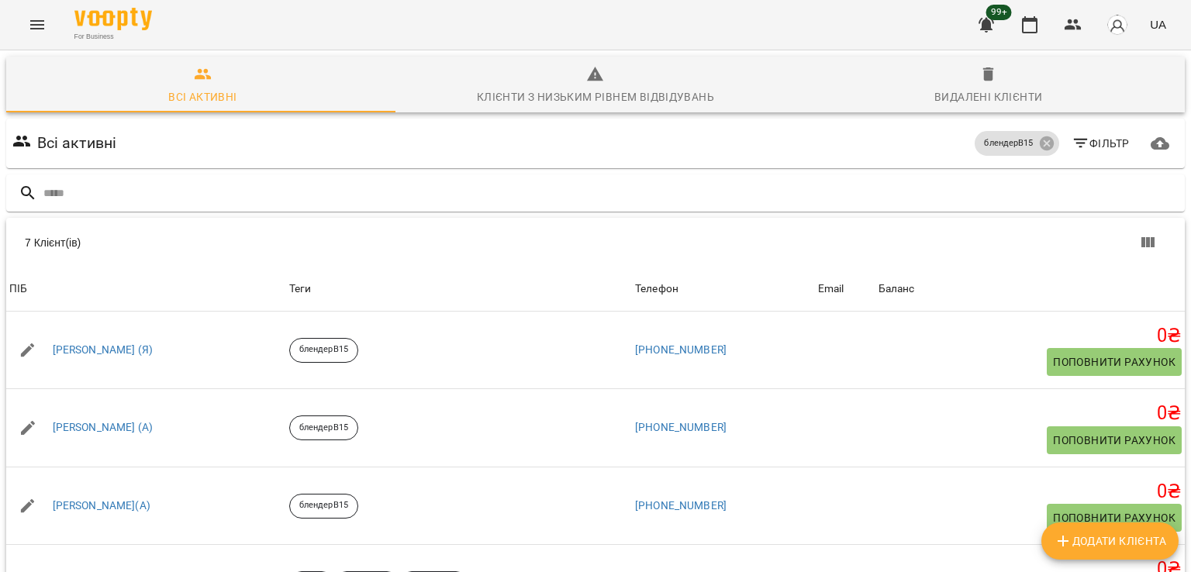
click at [1135, 551] on button "Додати клієнта" at bounding box center [1109, 541] width 137 height 37
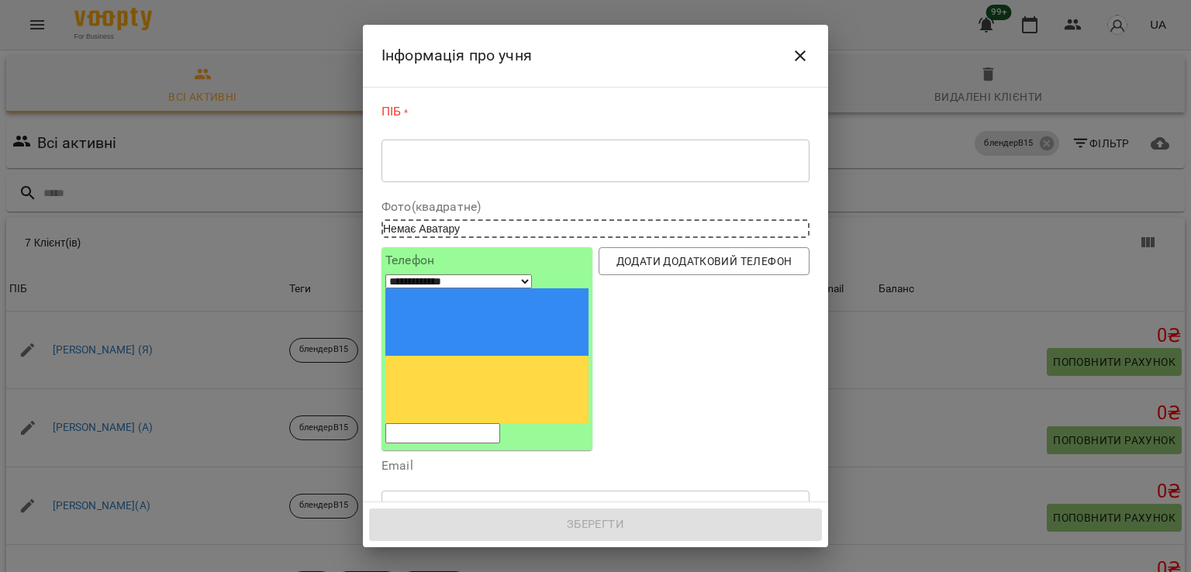
click at [500, 423] on input "tel" at bounding box center [442, 433] width 115 height 20
paste input "**********"
select select "**"
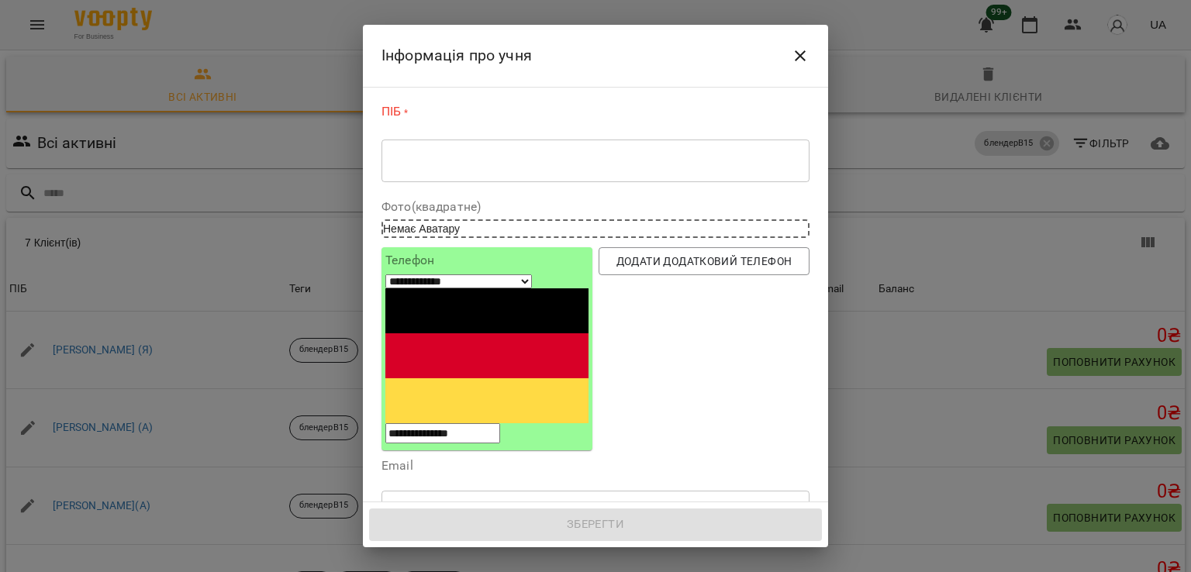
type input "**********"
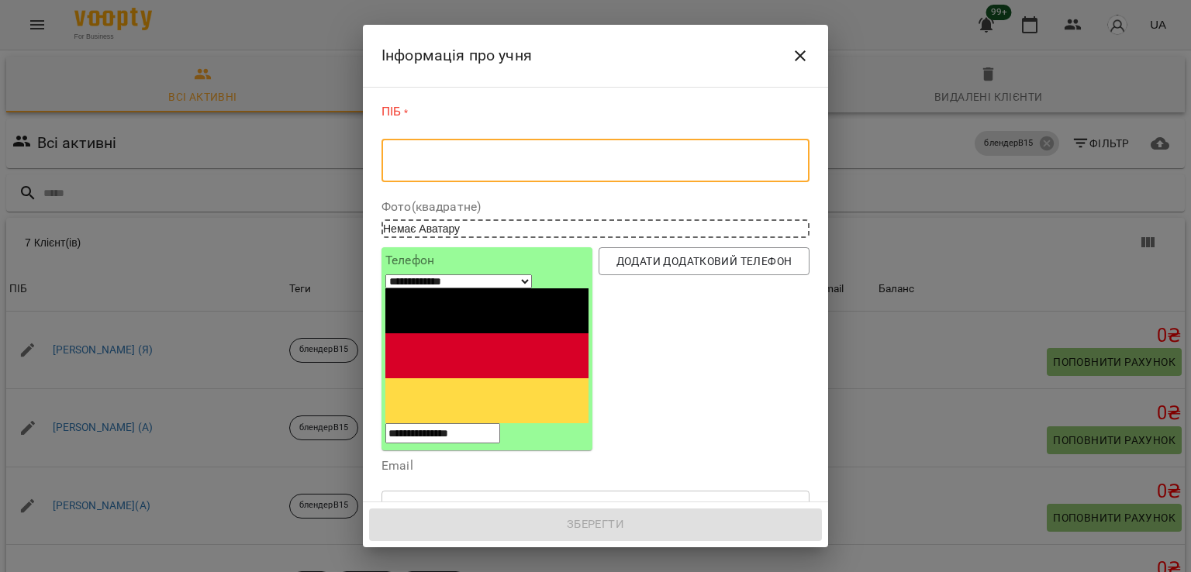
click at [515, 164] on textarea at bounding box center [595, 161] width 406 height 15
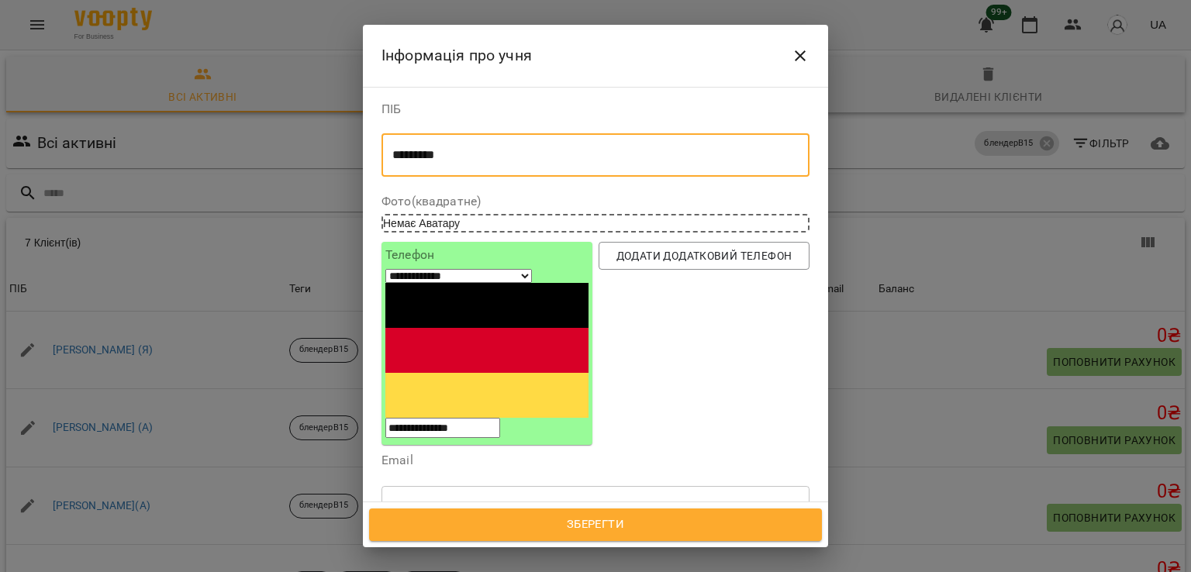
type textarea "*********"
click at [472, 571] on div "Надрукуйте або оберіть..." at bounding box center [454, 580] width 129 height 16
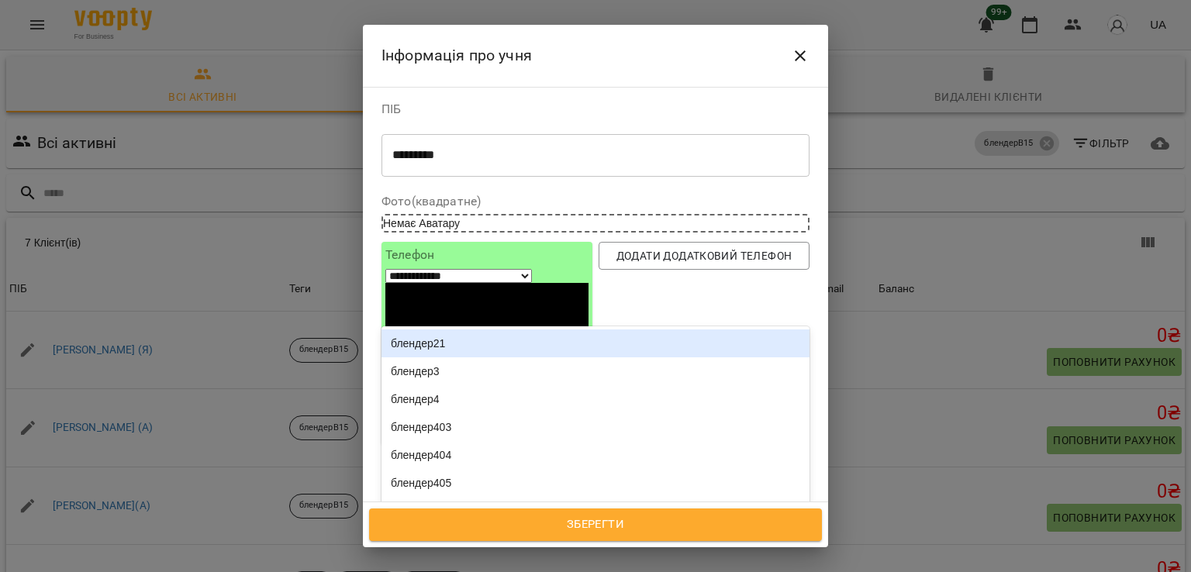
paste input "**********"
type input "**********"
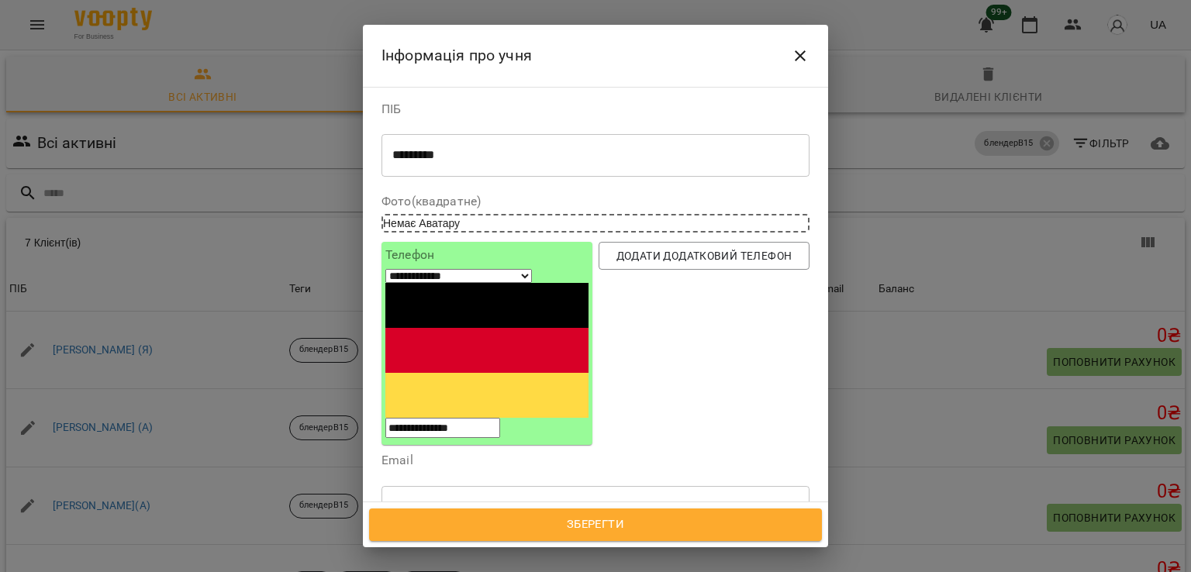
click at [469, 528] on div "блендерВ17" at bounding box center [595, 542] width 428 height 28
click at [591, 529] on span "Зберегти" at bounding box center [595, 525] width 419 height 20
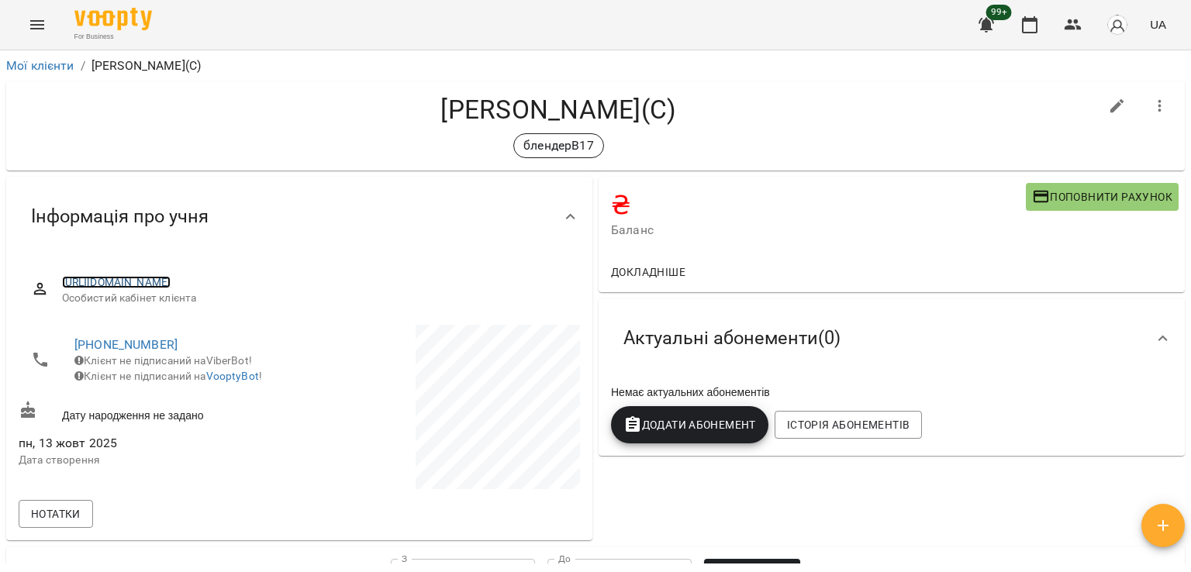
click at [171, 280] on link "https://www.voopty.com.ua/client/659ba394eeecdd17d1e377c8/68ecdfe9b7225f2133fe2…" at bounding box center [116, 282] width 109 height 12
click at [26, 26] on button "Menu" at bounding box center [37, 24] width 37 height 37
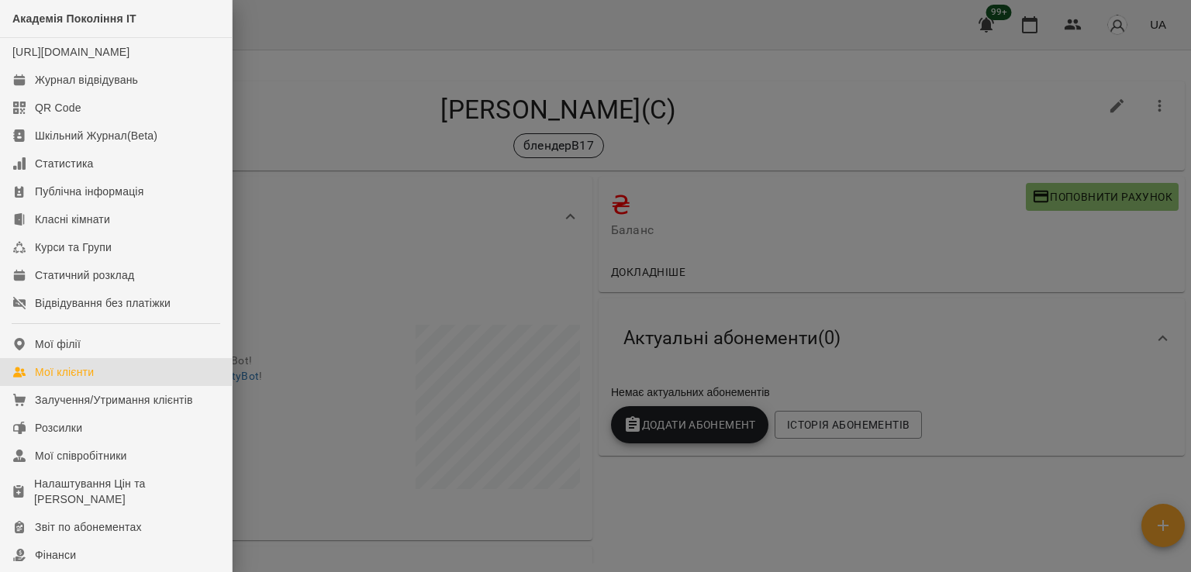
click at [122, 386] on link "Мої клієнти" at bounding box center [116, 372] width 232 height 28
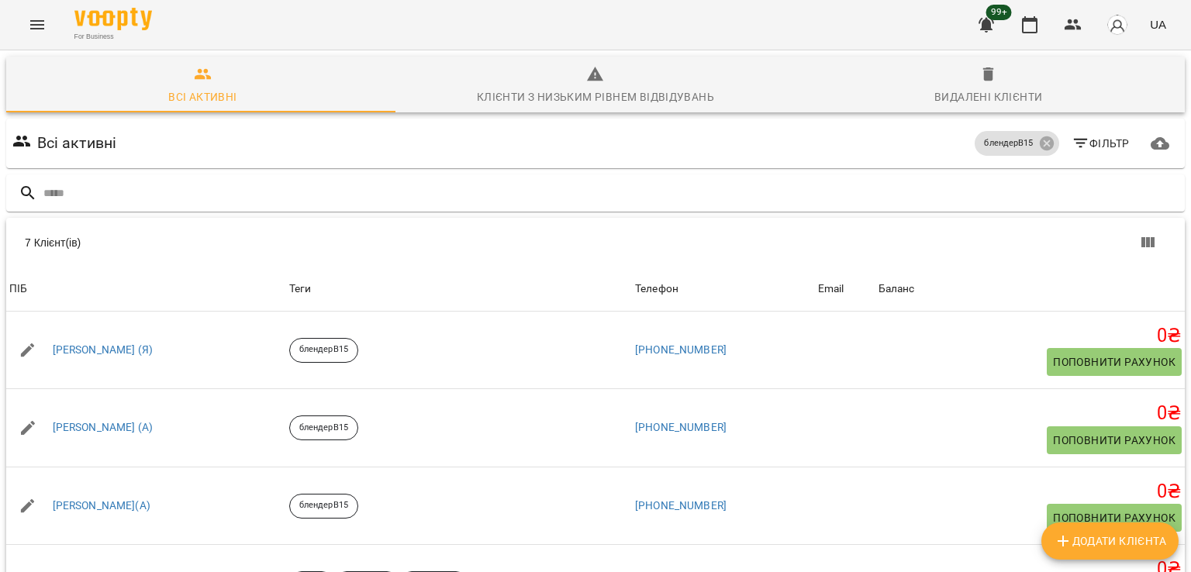
click at [1072, 539] on span "Додати клієнта" at bounding box center [1110, 541] width 112 height 19
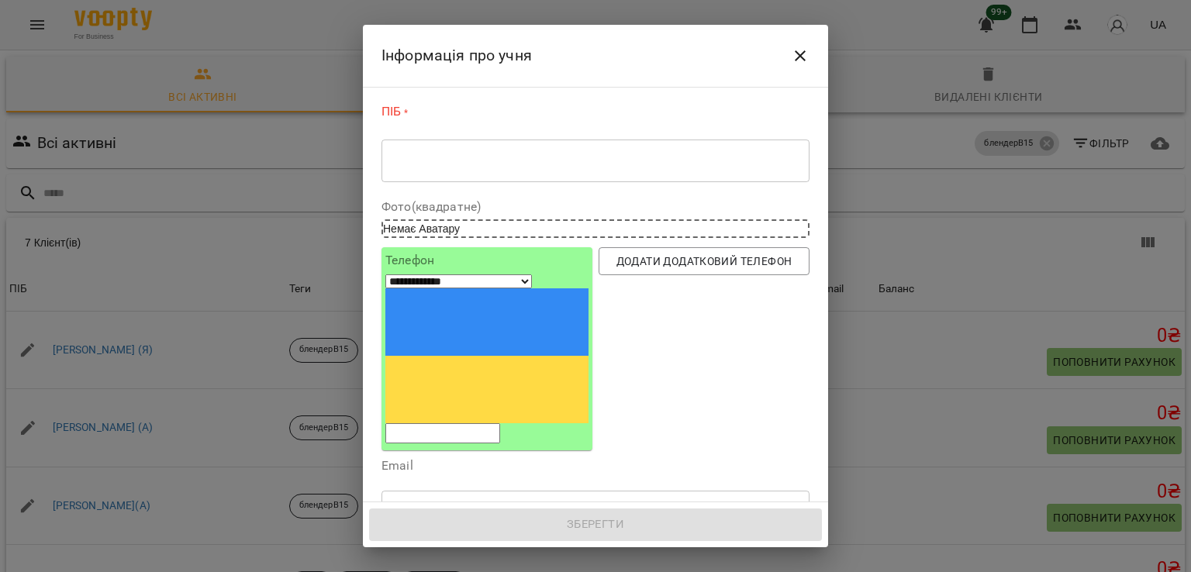
click at [500, 423] on input "tel" at bounding box center [442, 433] width 115 height 20
paste input "**********"
select select "**"
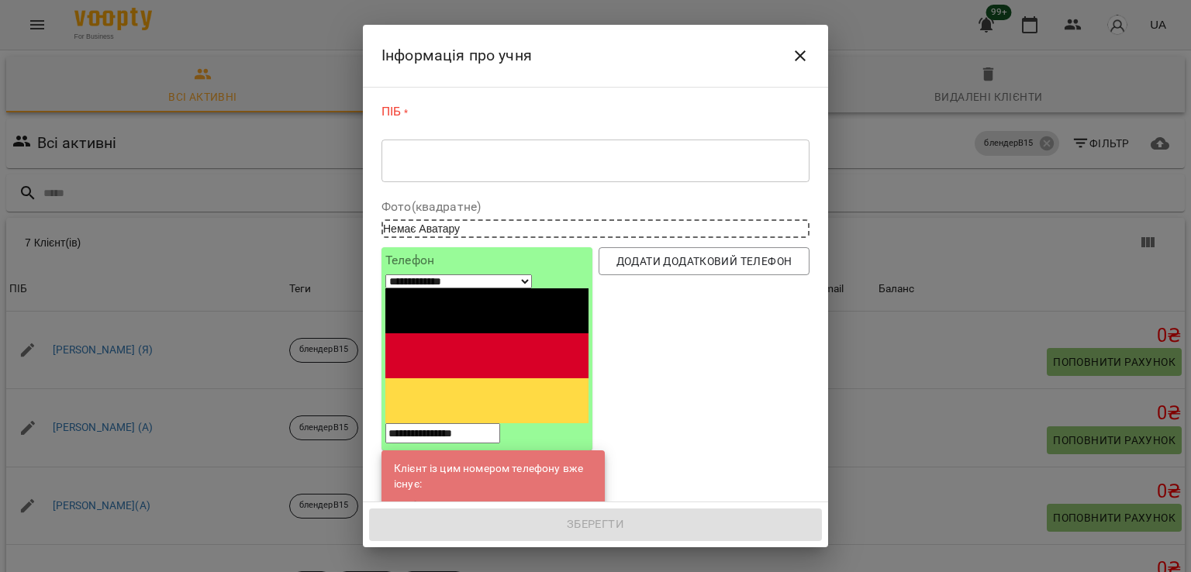
type input "**********"
click at [468, 499] on link "[PERSON_NAME](С)" at bounding box center [499, 507] width 98 height 16
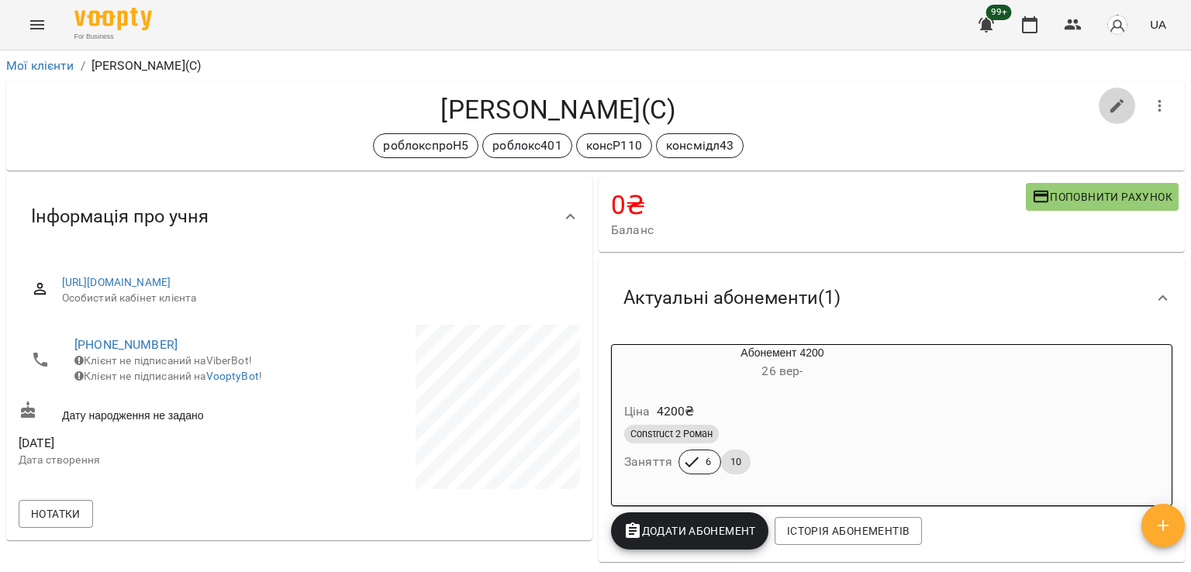
click at [1110, 109] on icon "button" at bounding box center [1117, 106] width 14 height 14
select select "**"
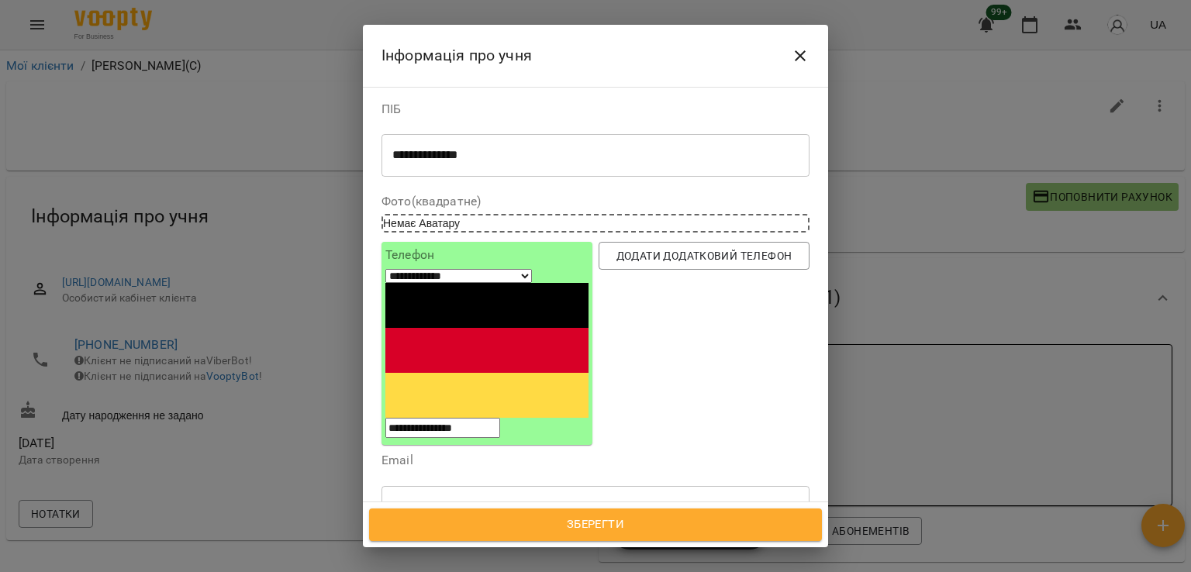
drag, startPoint x: 720, startPoint y: 444, endPoint x: 704, endPoint y: 461, distance: 23.0
click at [692, 571] on icon at bounding box center [687, 580] width 11 height 11
click at [647, 516] on span "Зберегти" at bounding box center [595, 525] width 419 height 20
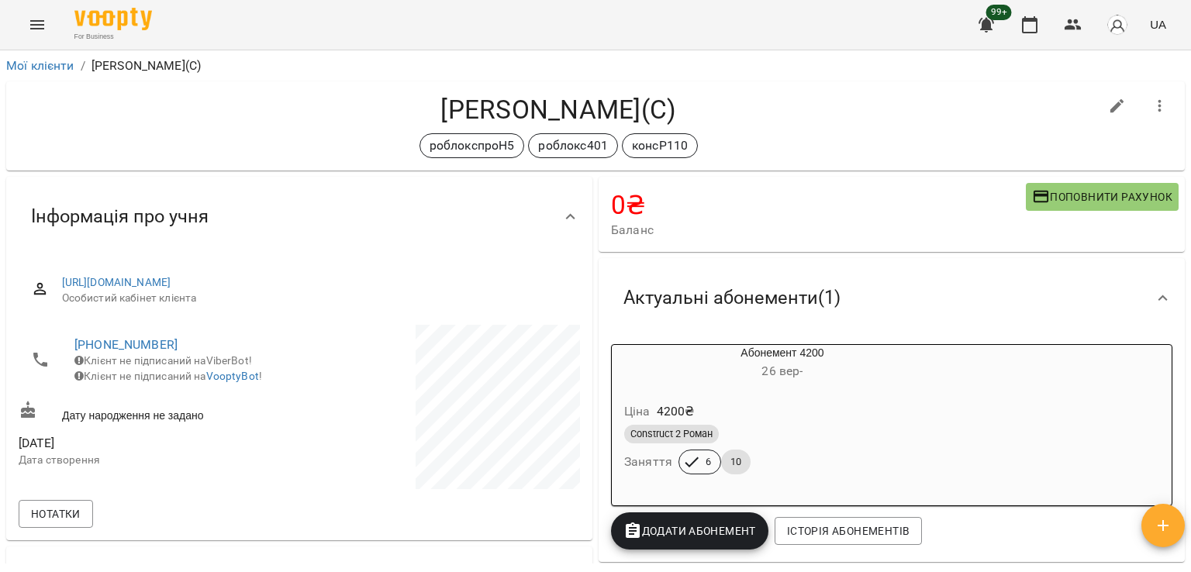
click at [35, 22] on icon "Menu" at bounding box center [37, 25] width 19 height 19
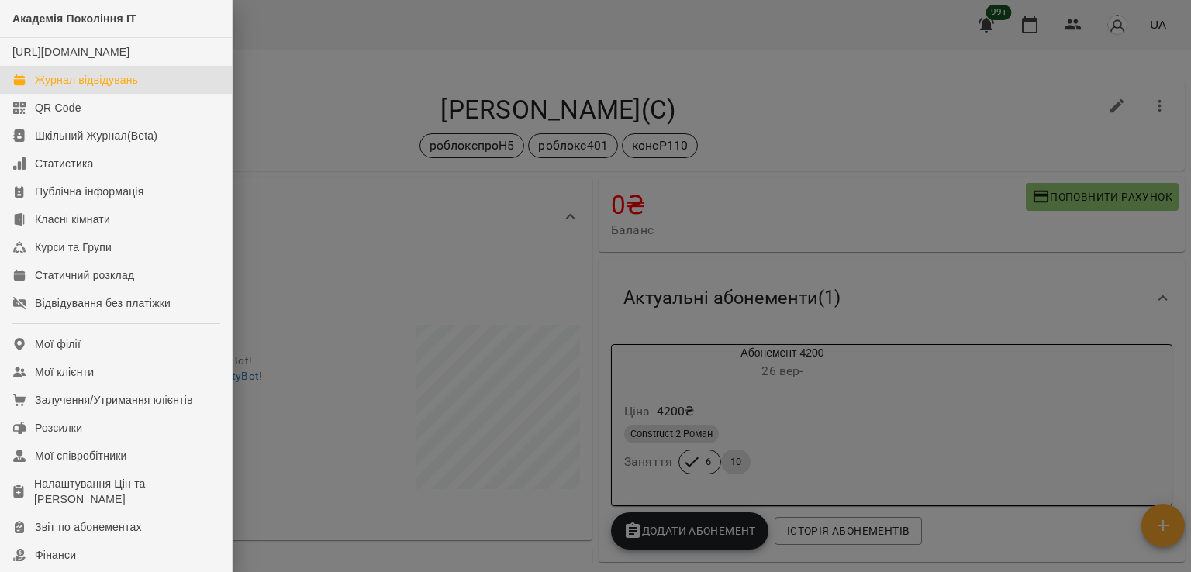
click at [113, 88] on div "Журнал відвідувань" at bounding box center [86, 80] width 103 height 16
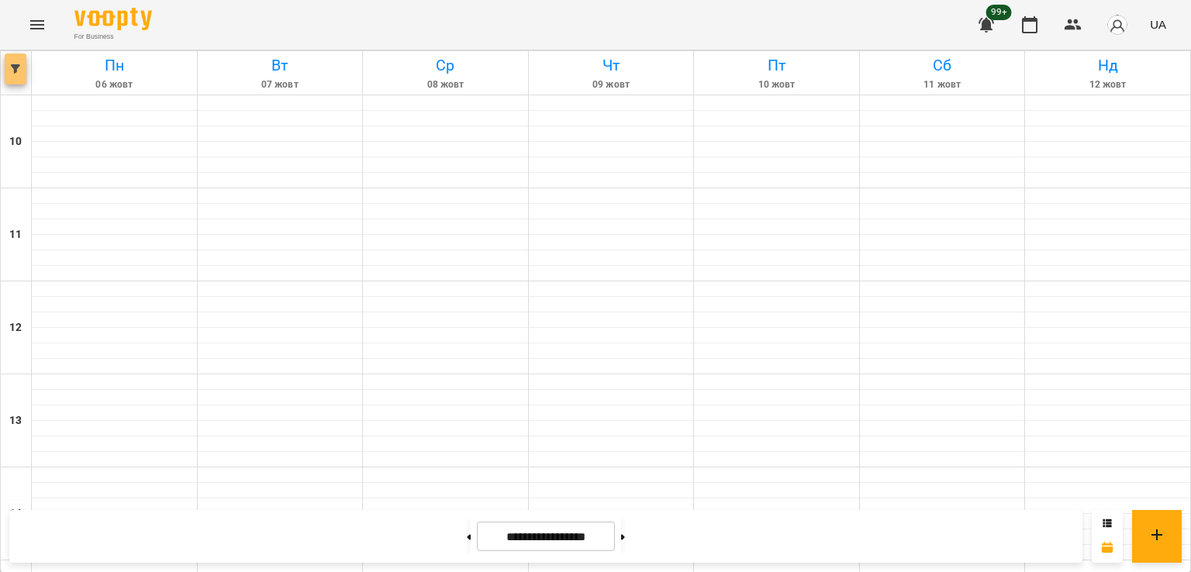
click at [10, 84] on button "button" at bounding box center [16, 68] width 22 height 31
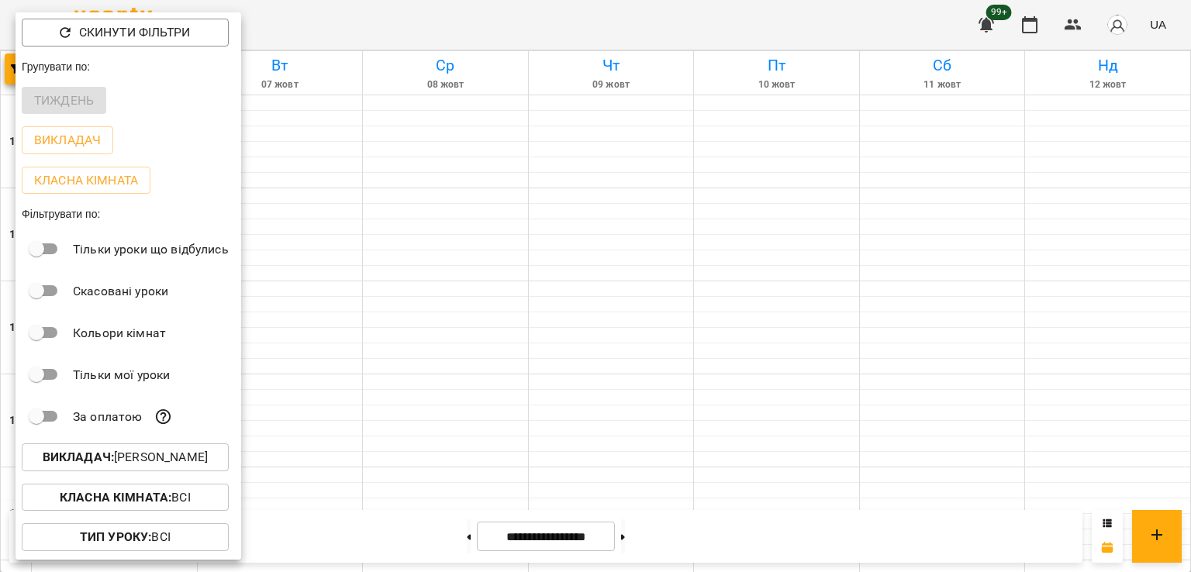
click at [167, 461] on p "Викладач : [PERSON_NAME]" at bounding box center [125, 457] width 165 height 19
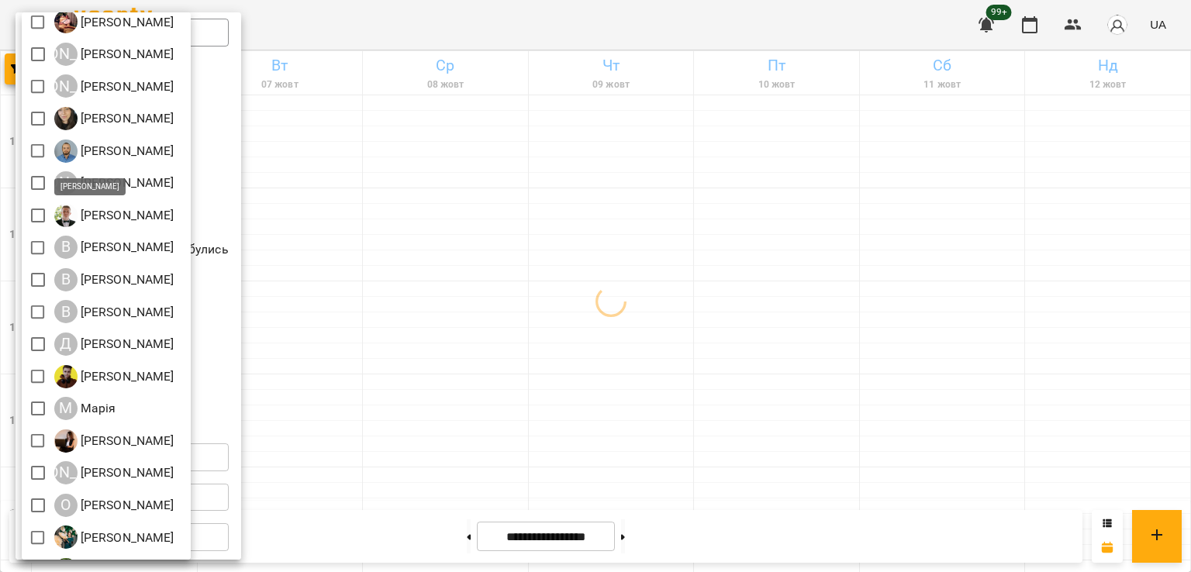
scroll to position [174, 0]
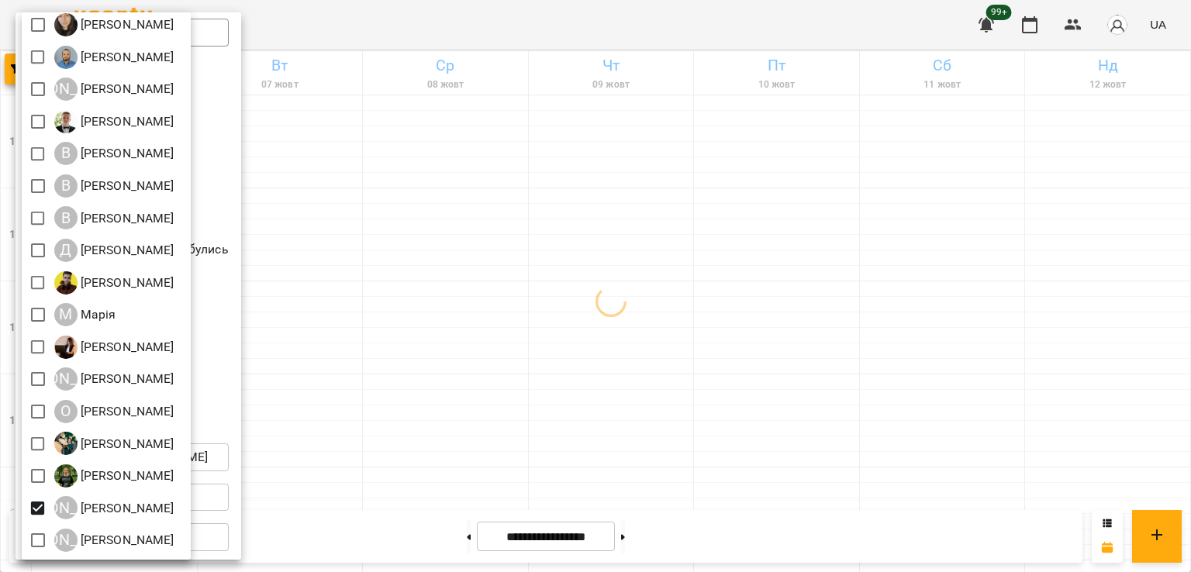
click at [539, 401] on div at bounding box center [595, 286] width 1191 height 572
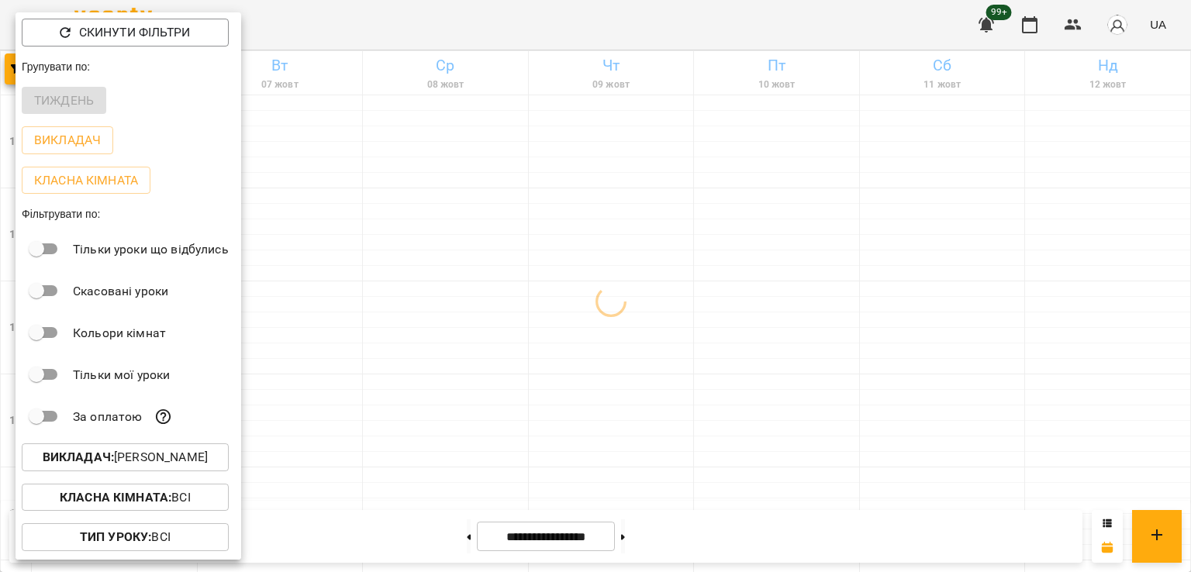
drag, startPoint x: 434, startPoint y: 492, endPoint x: 459, endPoint y: 477, distance: 28.9
click at [434, 492] on div at bounding box center [595, 286] width 1191 height 572
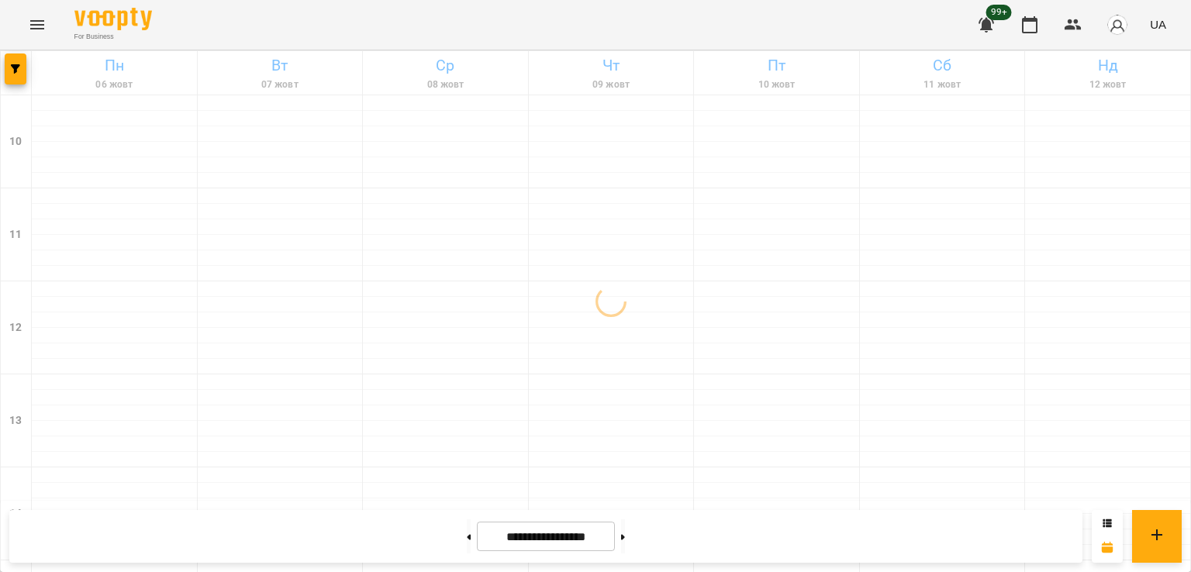
scroll to position [620, 0]
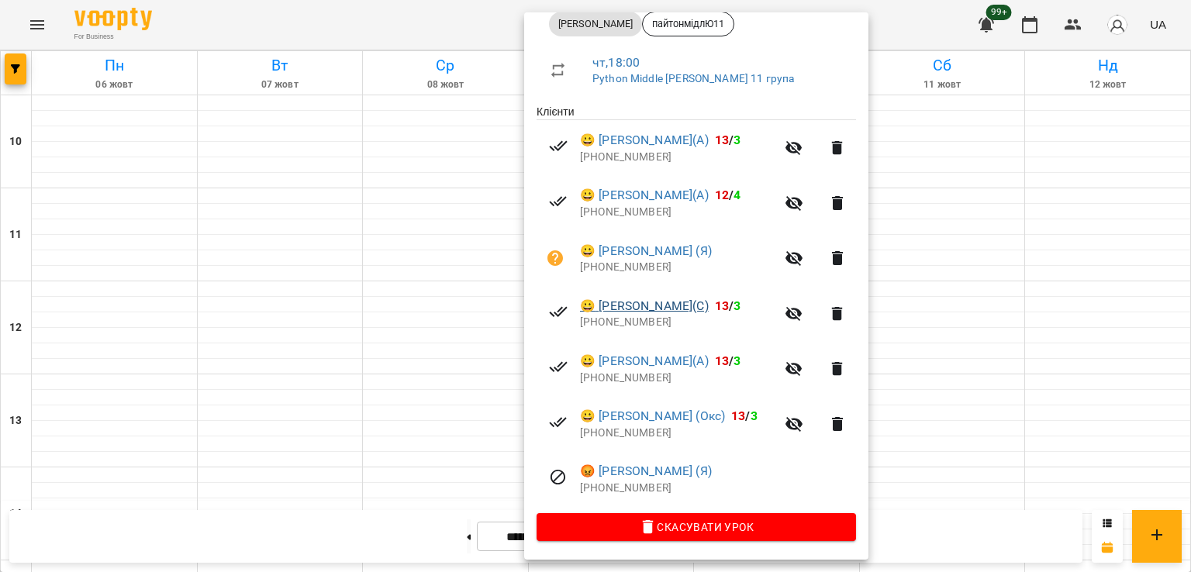
scroll to position [243, 0]
click at [421, 263] on div at bounding box center [595, 286] width 1191 height 572
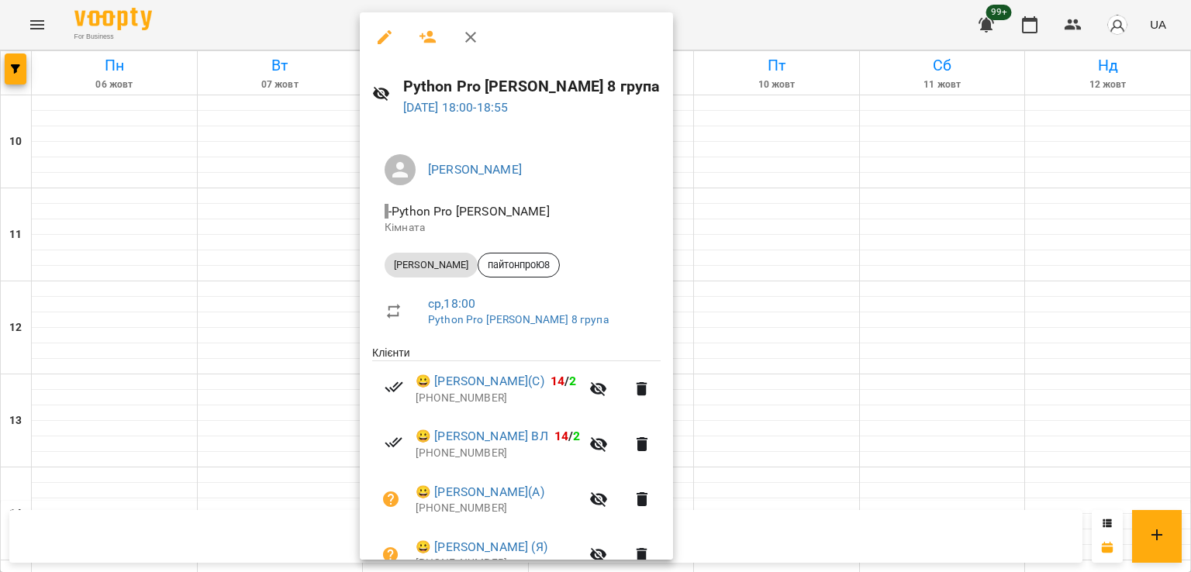
click at [218, 245] on div at bounding box center [595, 286] width 1191 height 572
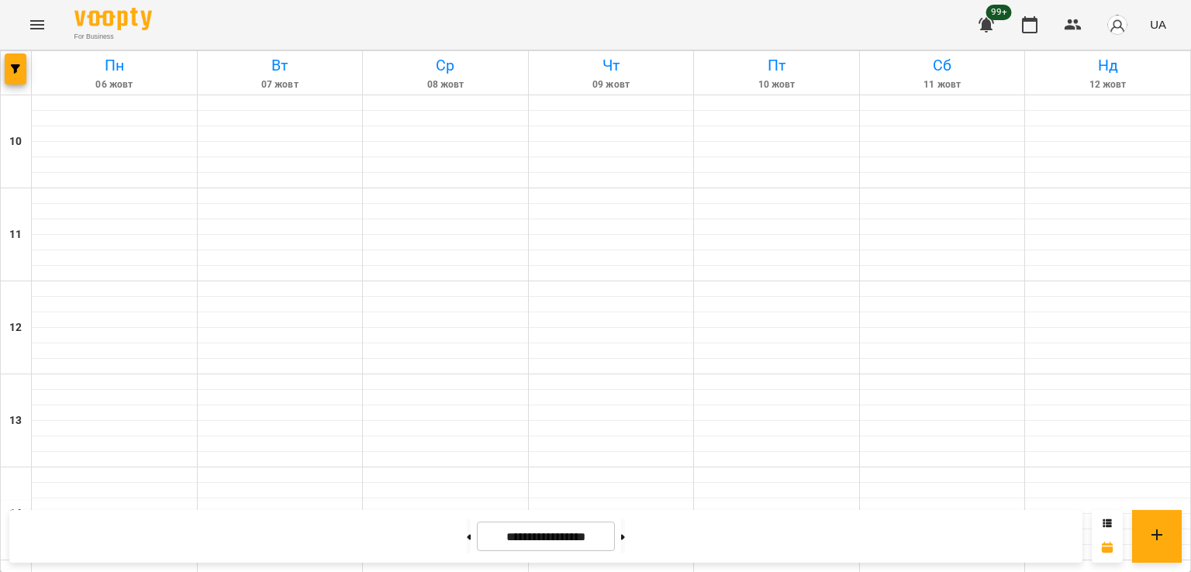
scroll to position [775, 0]
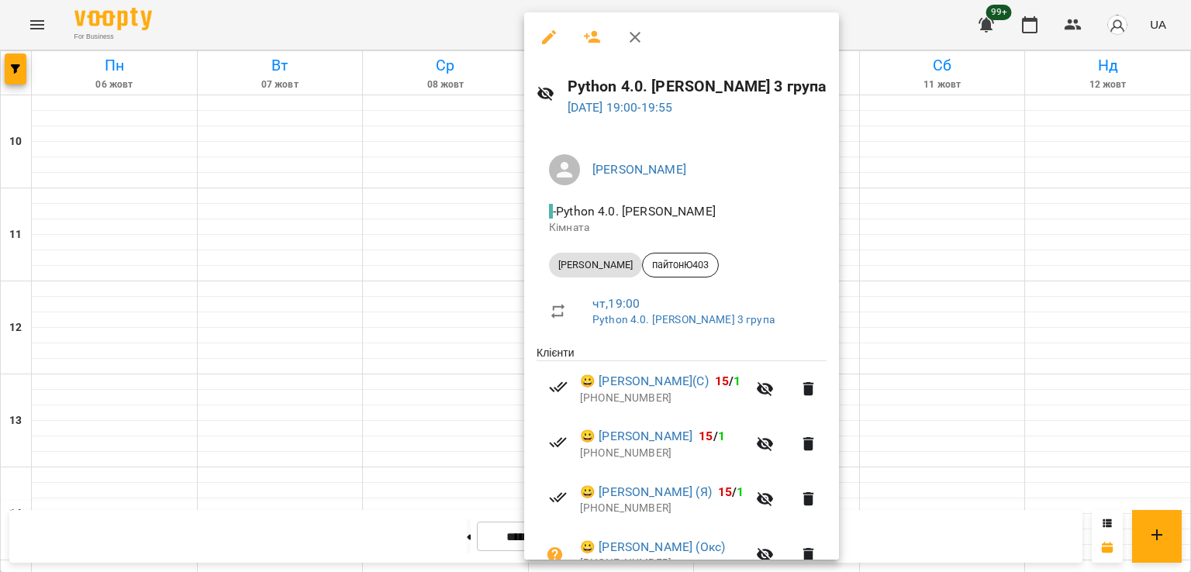
scroll to position [354, 0]
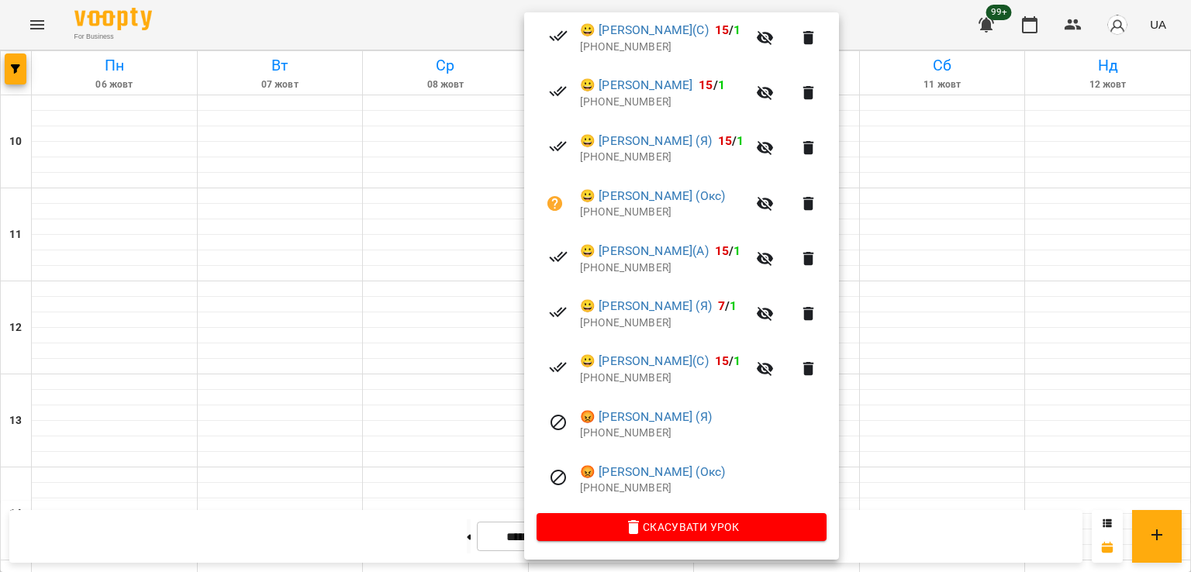
click at [368, 209] on div at bounding box center [595, 286] width 1191 height 572
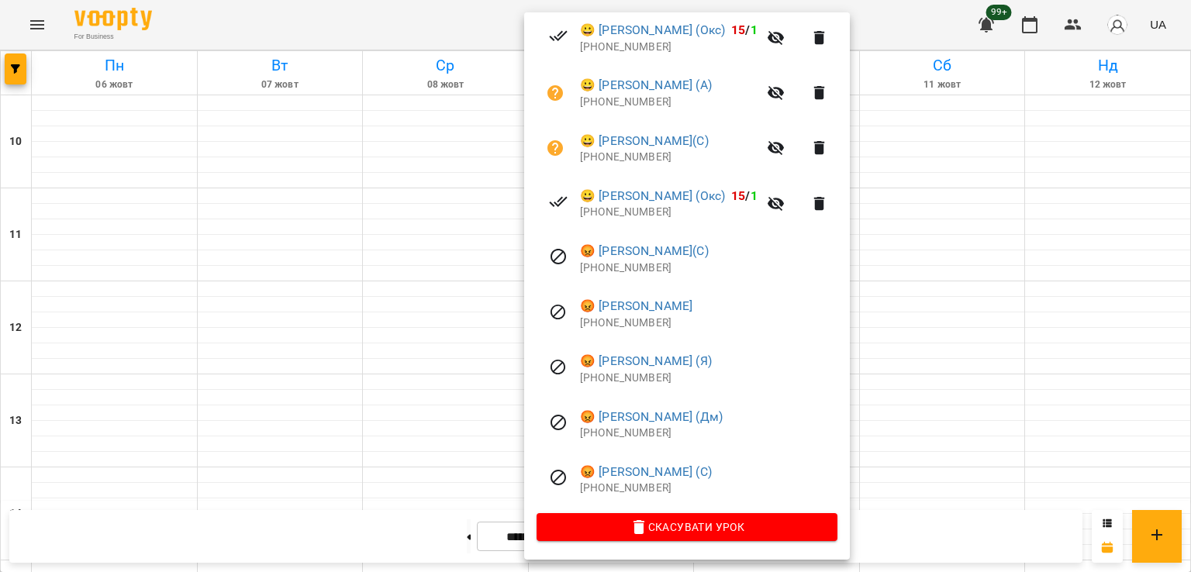
click at [387, 181] on div at bounding box center [595, 286] width 1191 height 572
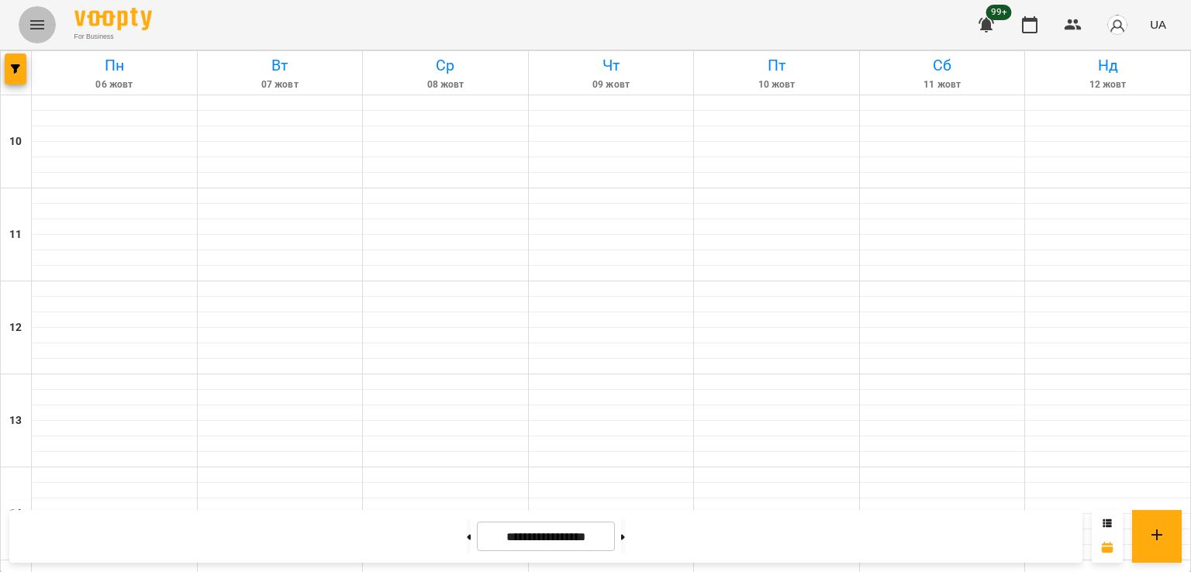
click at [36, 37] on button "Menu" at bounding box center [37, 24] width 37 height 37
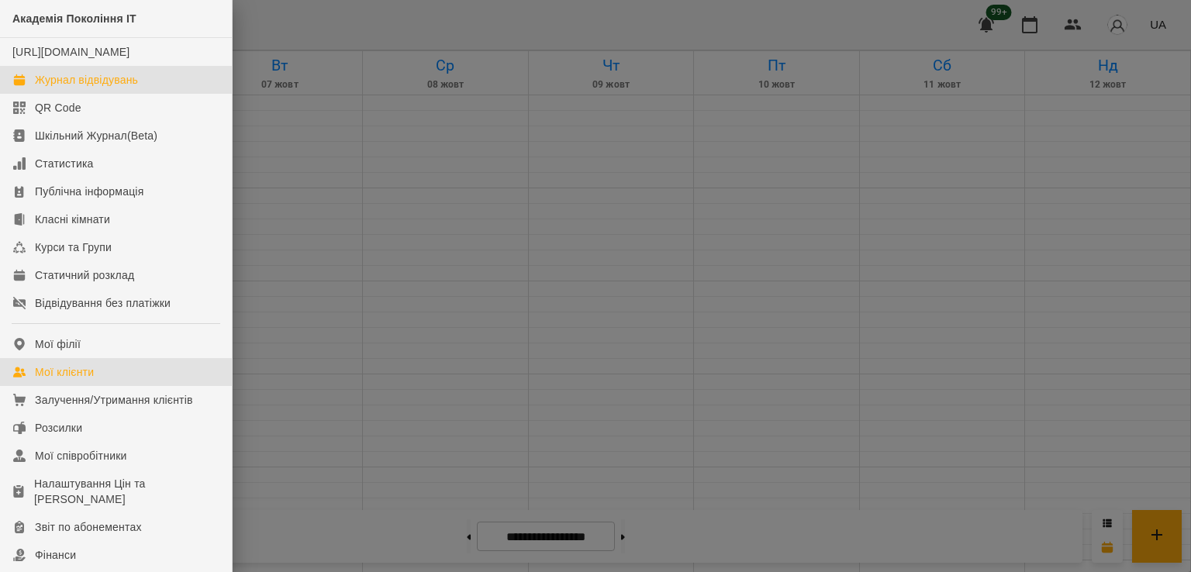
click at [91, 380] on div "Мої клієнти" at bounding box center [64, 372] width 59 height 16
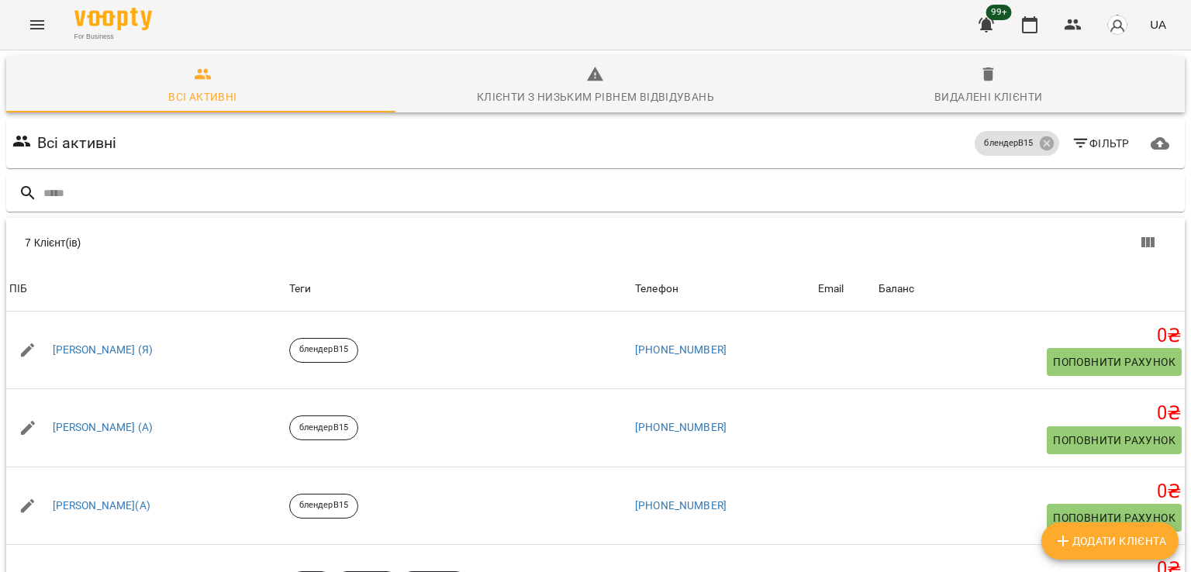
click at [1117, 543] on span "Додати клієнта" at bounding box center [1110, 541] width 112 height 19
select select "**"
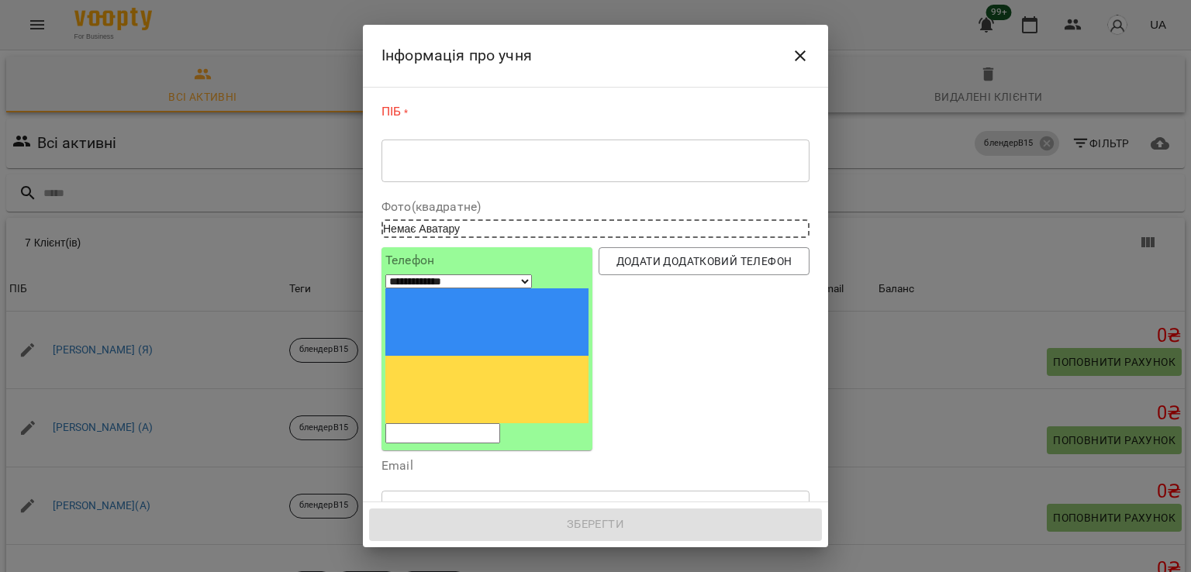
click at [444, 423] on input "tel" at bounding box center [442, 433] width 115 height 20
paste input "**********"
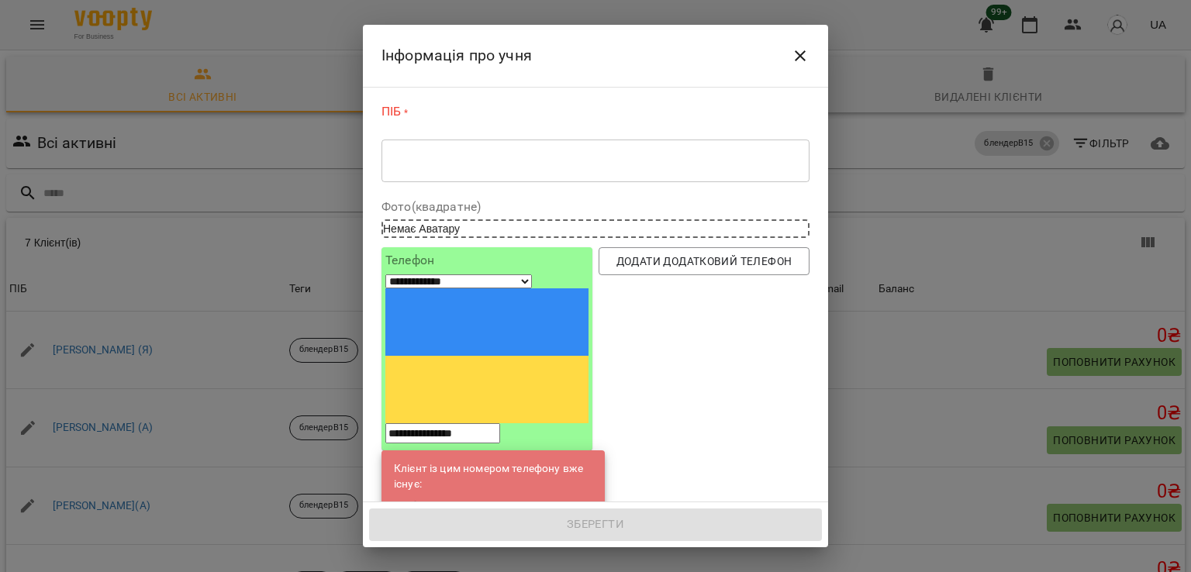
type input "**********"
click at [485, 499] on link "[PERSON_NAME](С)" at bounding box center [499, 507] width 98 height 16
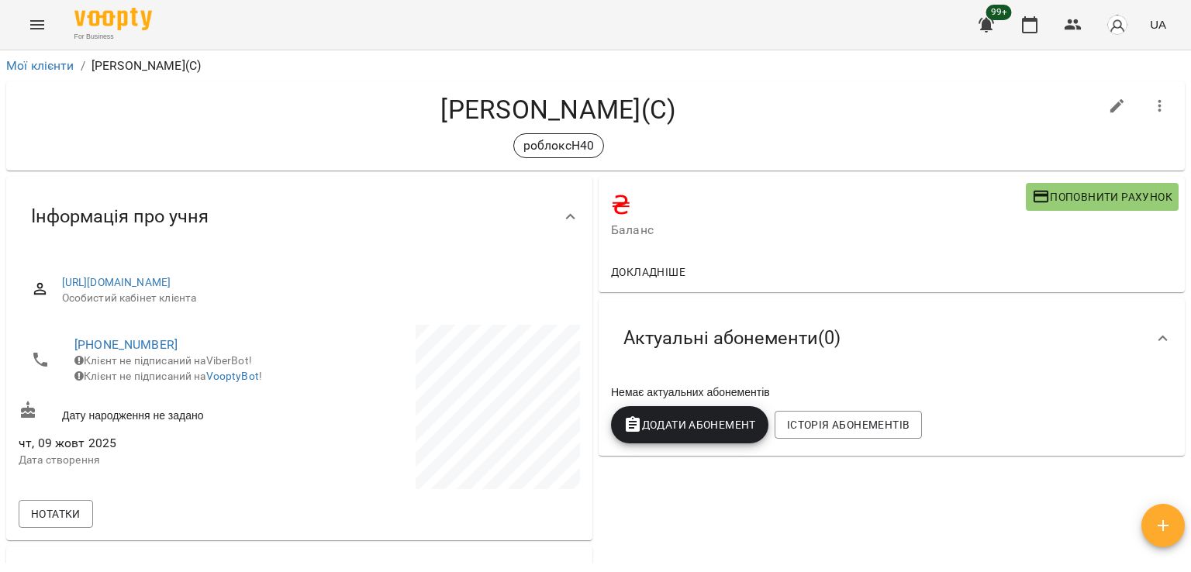
click at [37, 36] on button "Menu" at bounding box center [37, 24] width 37 height 37
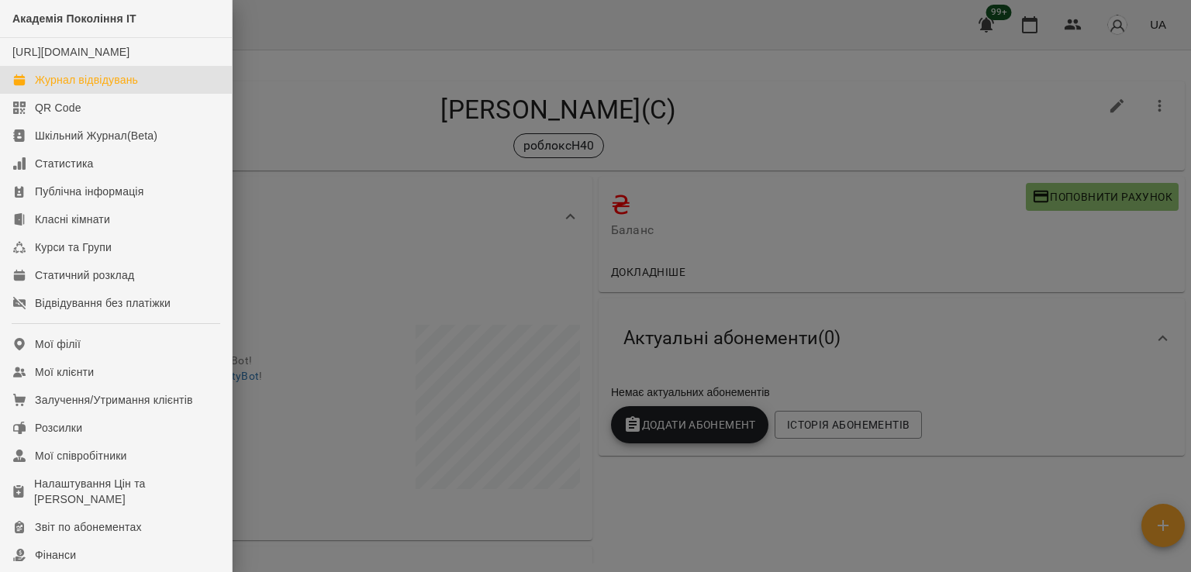
click at [99, 88] on div "Журнал відвідувань" at bounding box center [86, 80] width 103 height 16
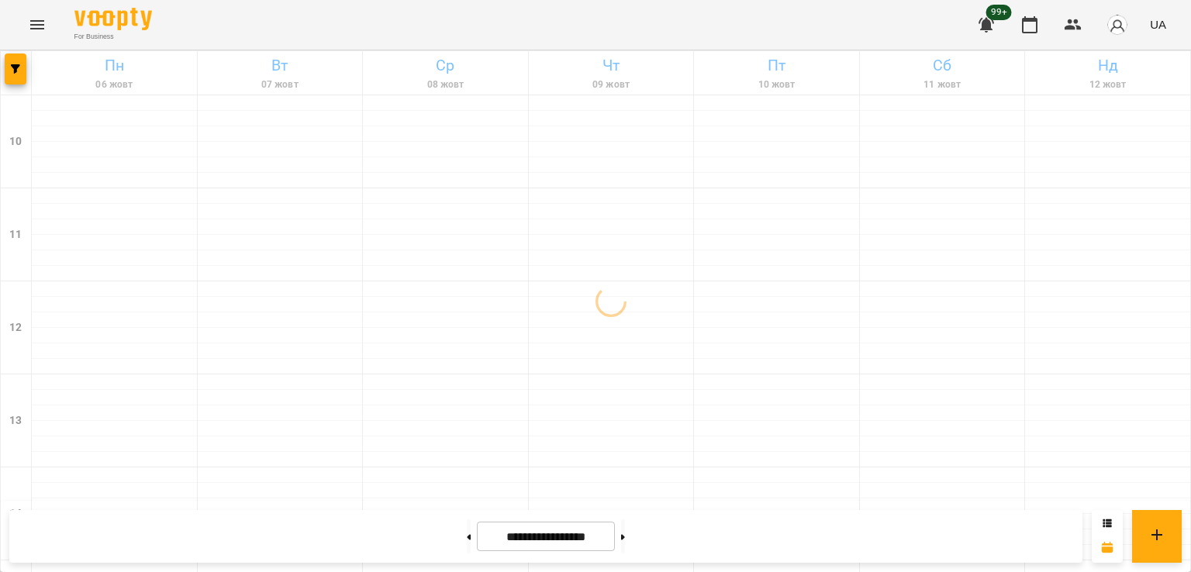
click at [1, 60] on div at bounding box center [16, 72] width 31 height 43
click at [12, 65] on button "button" at bounding box center [16, 68] width 22 height 31
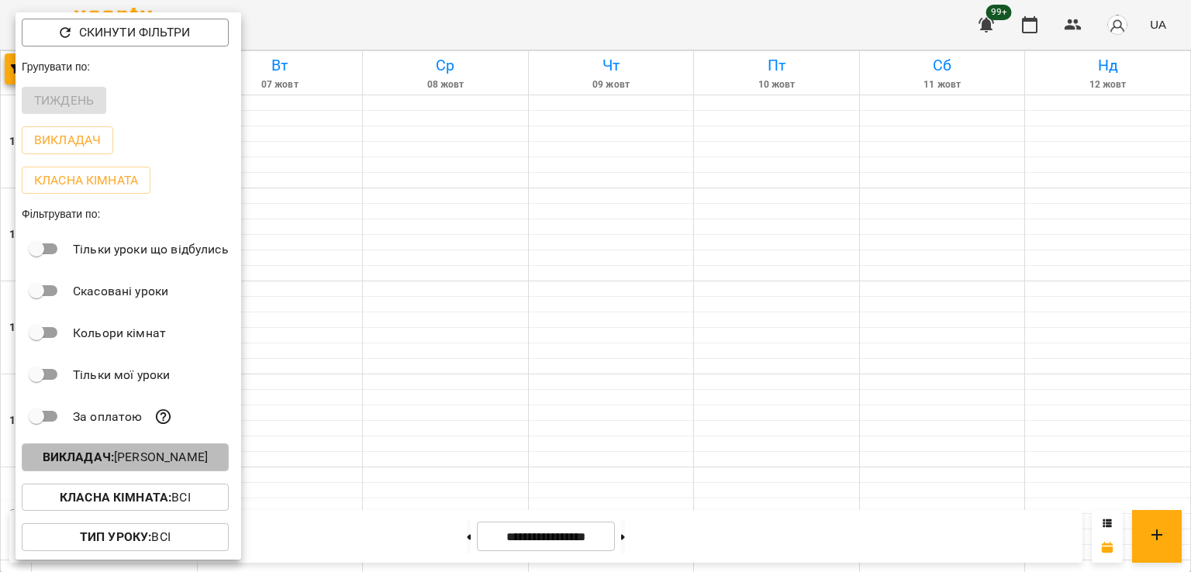
click at [174, 462] on p "Викладач : [PERSON_NAME]" at bounding box center [125, 457] width 165 height 19
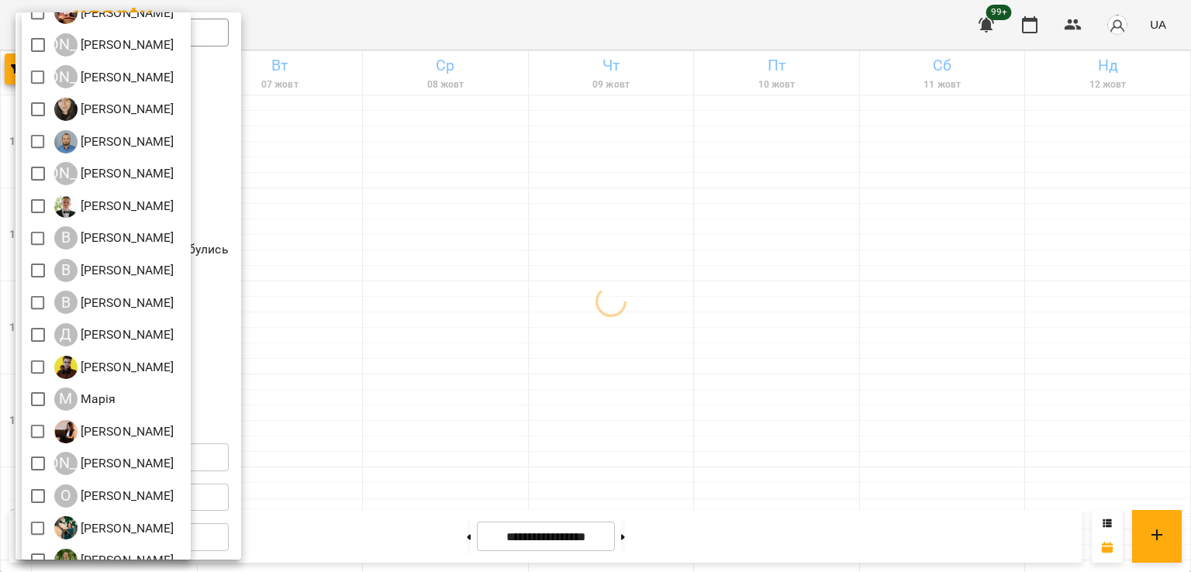
scroll to position [174, 0]
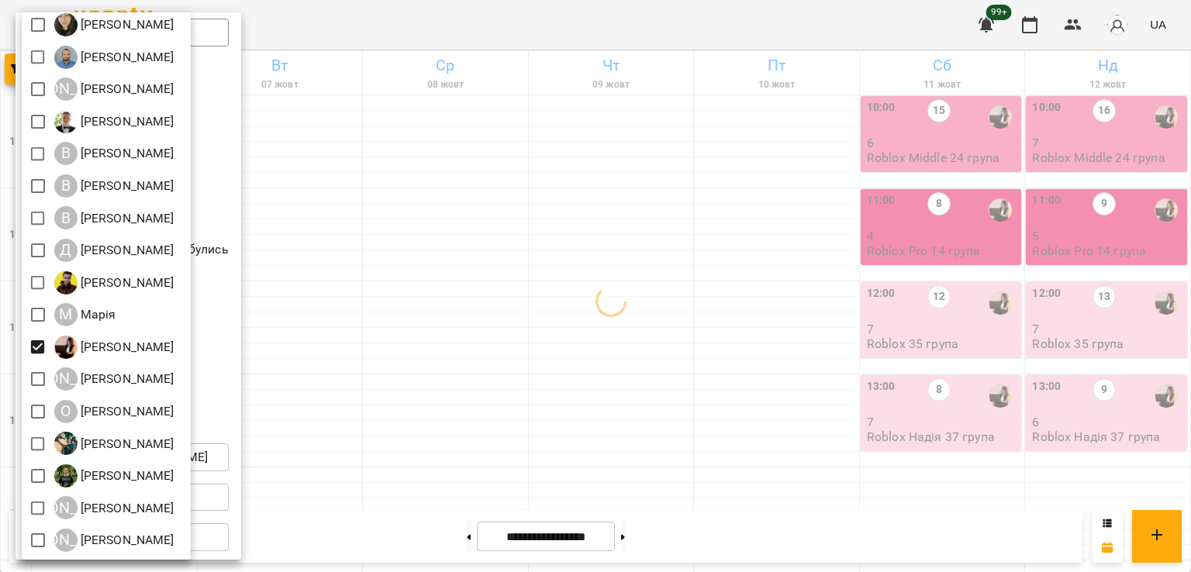
click at [724, 348] on div at bounding box center [595, 286] width 1191 height 572
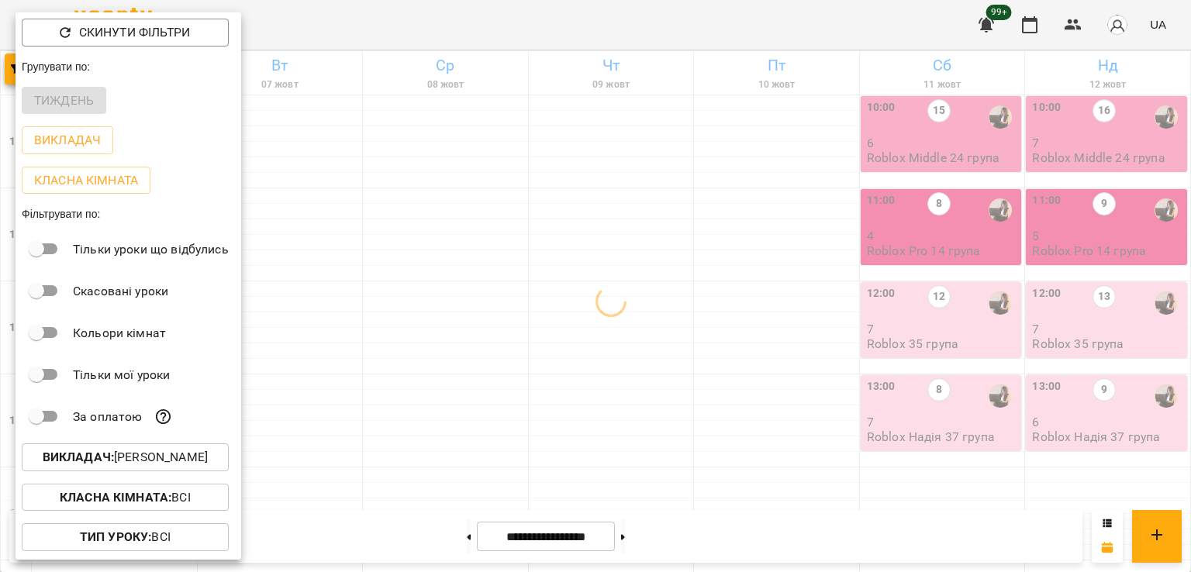
click at [941, 344] on div at bounding box center [595, 286] width 1191 height 572
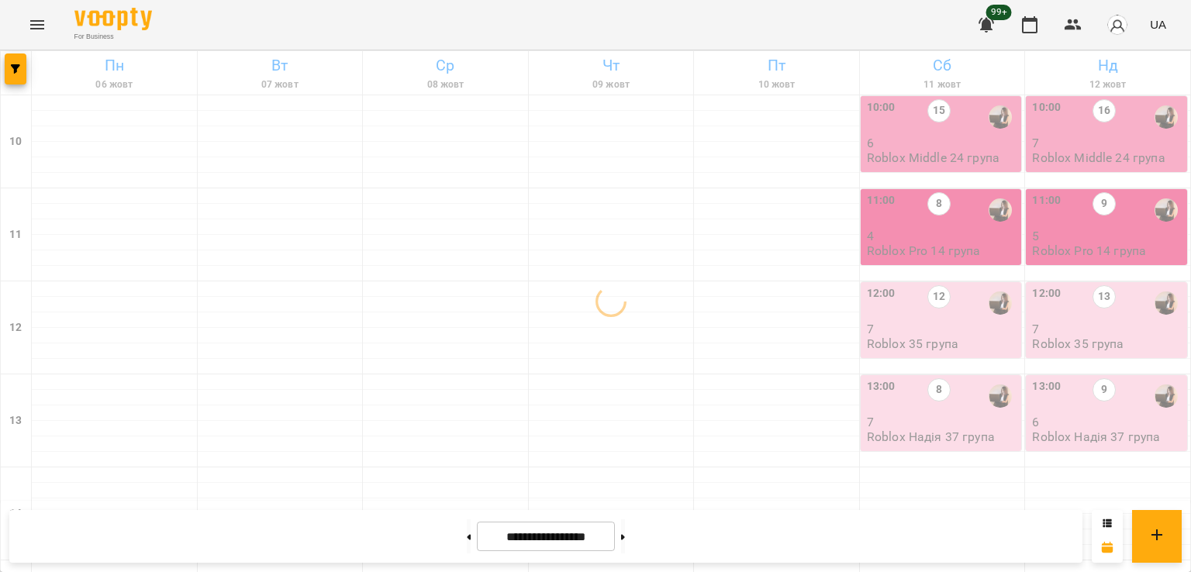
scroll to position [698, 0]
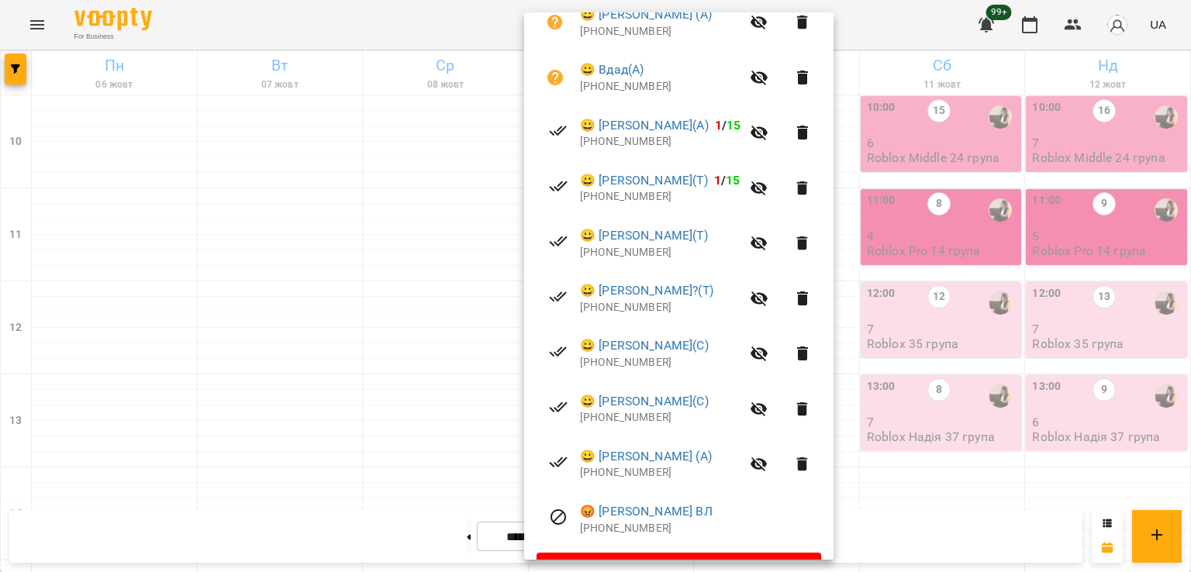
scroll to position [388, 0]
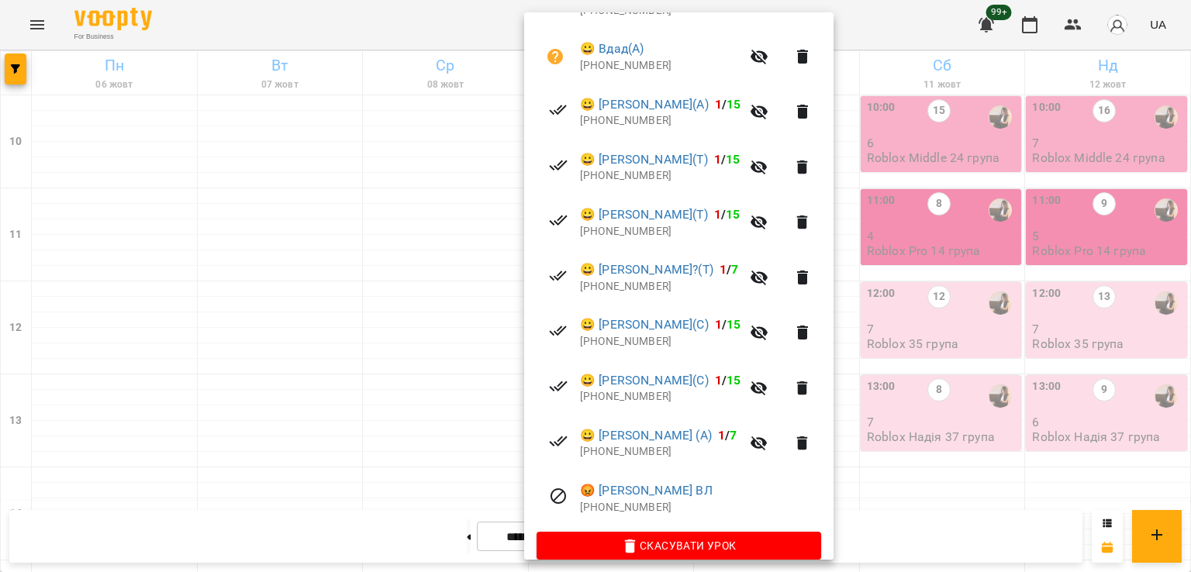
click at [627, 340] on p "[PHONE_NUMBER]" at bounding box center [660, 342] width 160 height 16
copy p "380999039095"
